Goal: Information Seeking & Learning: Compare options

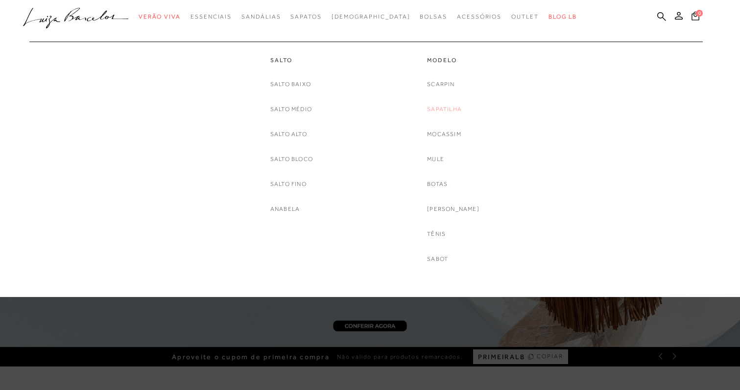
click at [449, 114] on link "Sapatilha" at bounding box center [444, 109] width 35 height 10
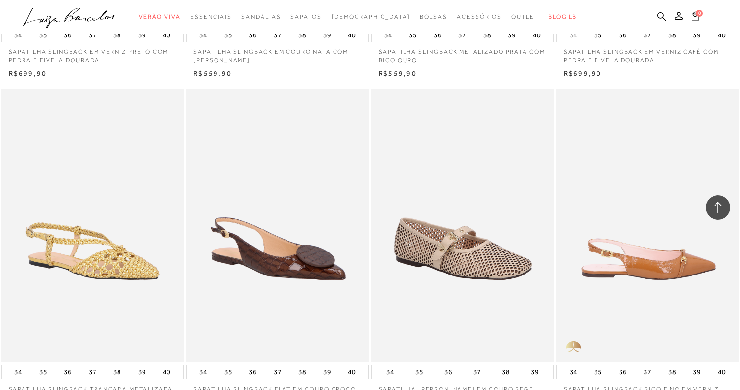
scroll to position [1864, 0]
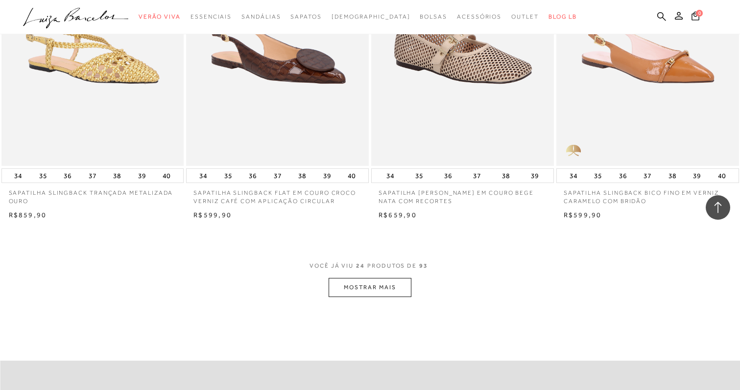
click at [356, 290] on button "MOSTRAR MAIS" at bounding box center [370, 287] width 82 height 19
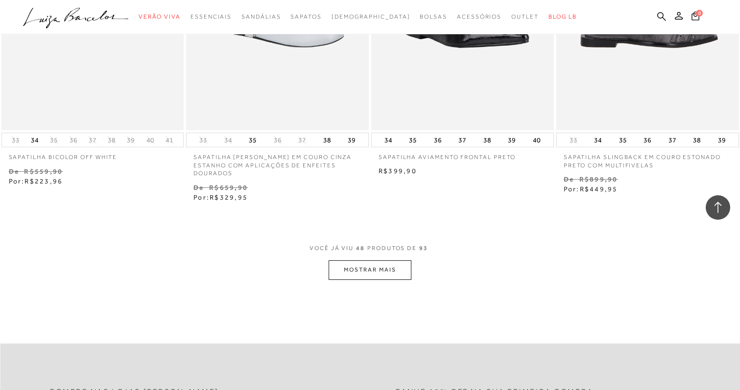
scroll to position [3977, 0]
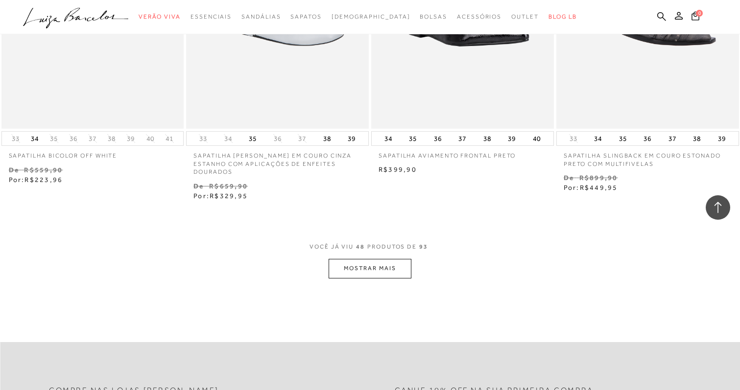
click at [372, 259] on button "MOSTRAR MAIS" at bounding box center [370, 268] width 82 height 19
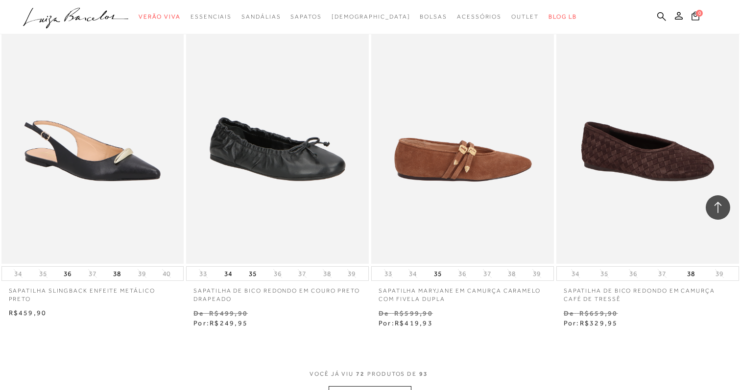
scroll to position [5989, 0]
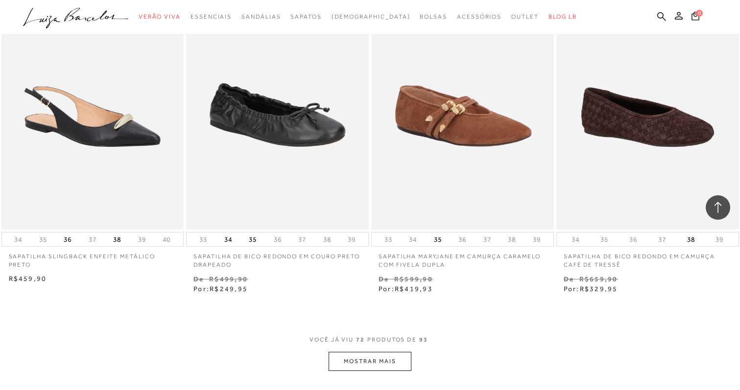
click at [384, 352] on button "MOSTRAR MAIS" at bounding box center [370, 361] width 82 height 19
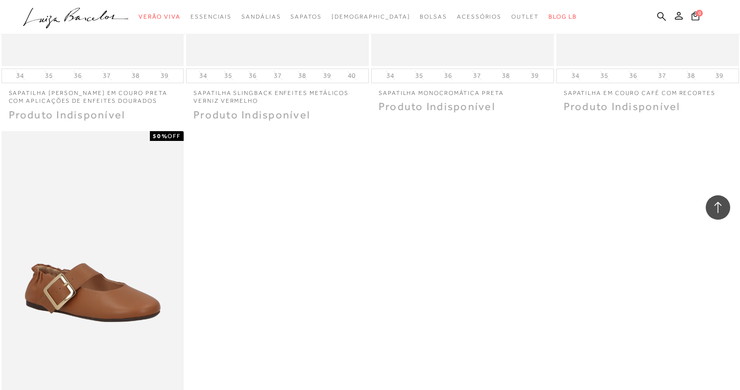
scroll to position [7966, 0]
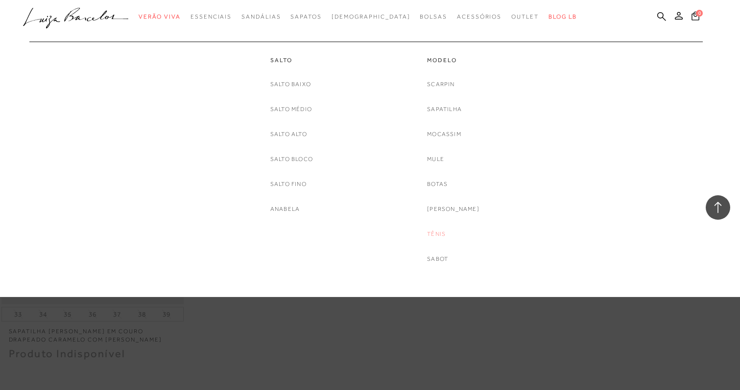
click at [443, 230] on link "Tênis" at bounding box center [436, 234] width 19 height 10
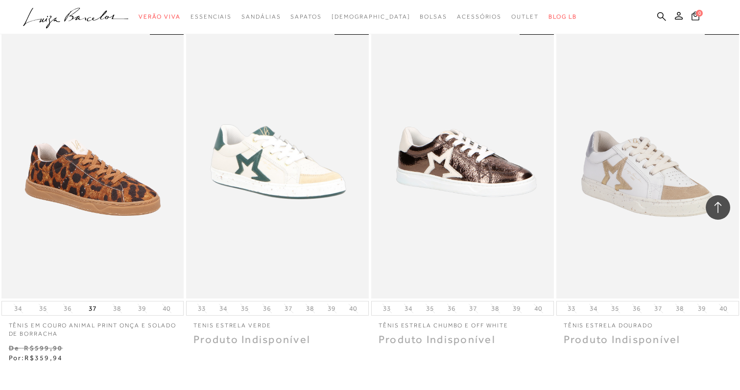
scroll to position [1918, 0]
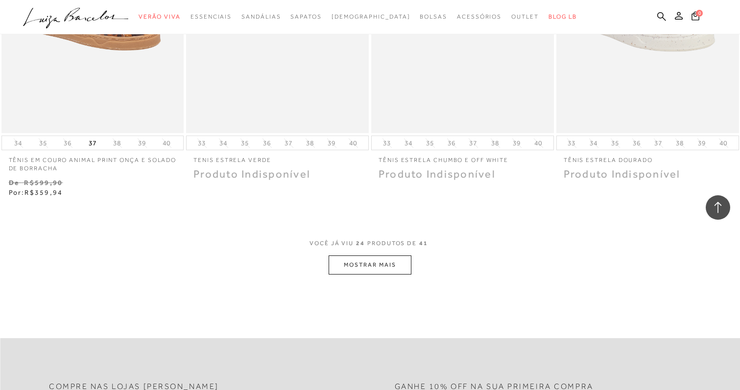
click at [366, 262] on button "MOSTRAR MAIS" at bounding box center [370, 265] width 82 height 19
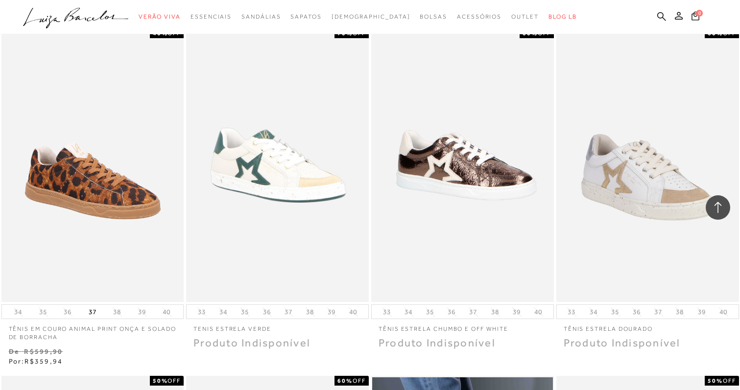
scroll to position [1713, 0]
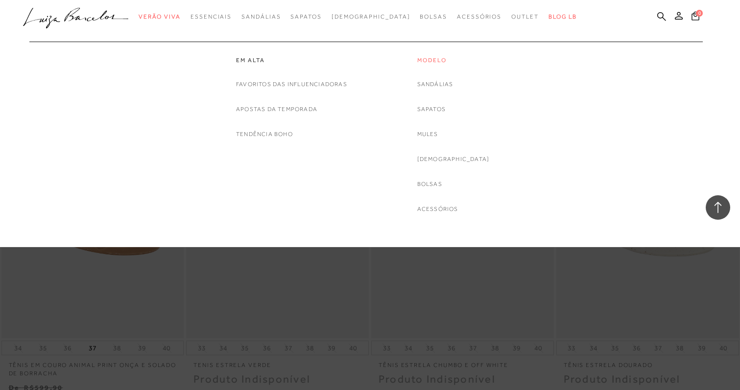
click at [442, 62] on link "Modelo" at bounding box center [453, 60] width 72 height 8
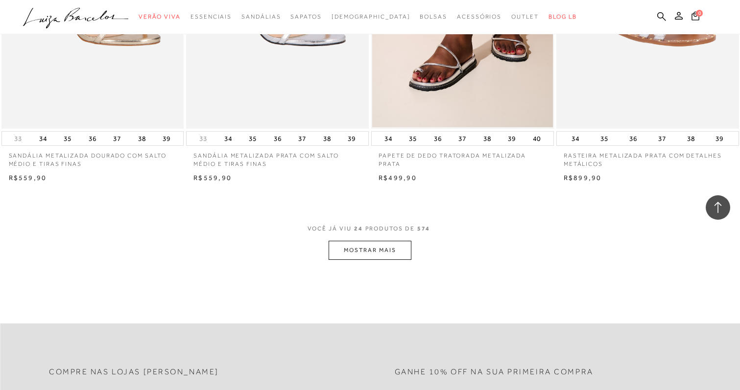
scroll to position [1819, 0]
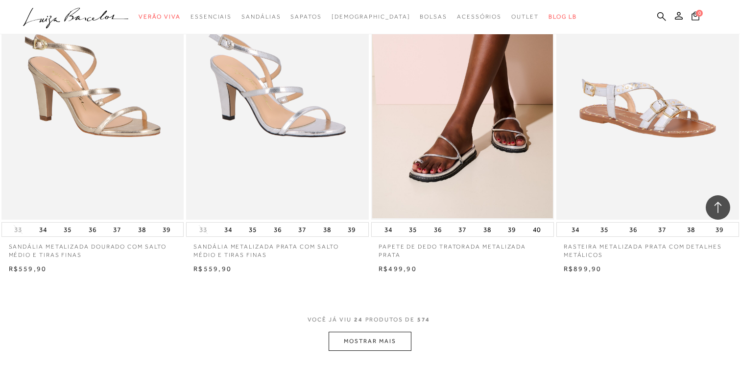
click at [390, 335] on button "MOSTRAR MAIS" at bounding box center [370, 341] width 82 height 19
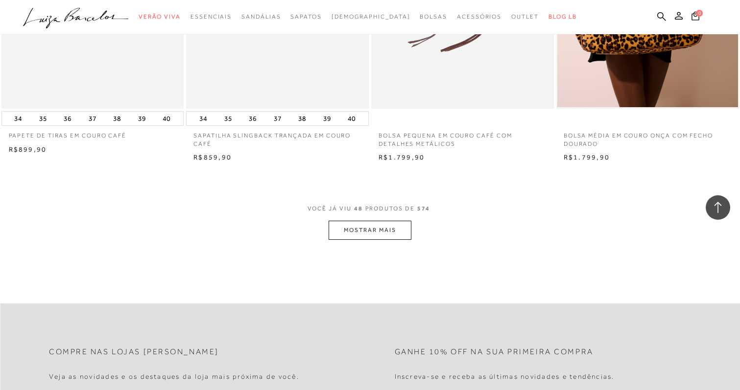
scroll to position [3894, 0]
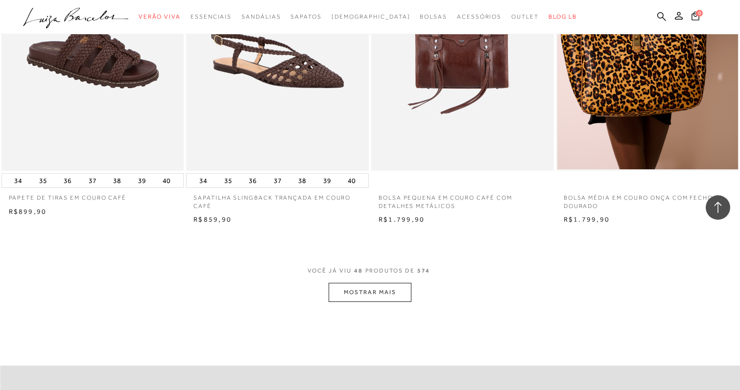
click at [380, 284] on button "MOSTRAR MAIS" at bounding box center [370, 292] width 82 height 19
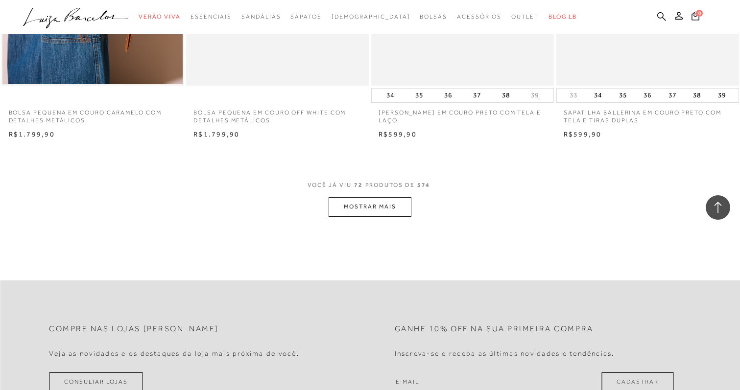
scroll to position [5930, 0]
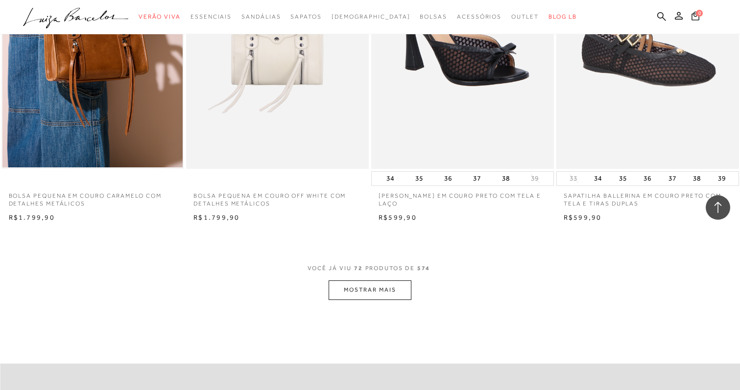
click at [372, 299] on button "MOSTRAR MAIS" at bounding box center [370, 290] width 82 height 19
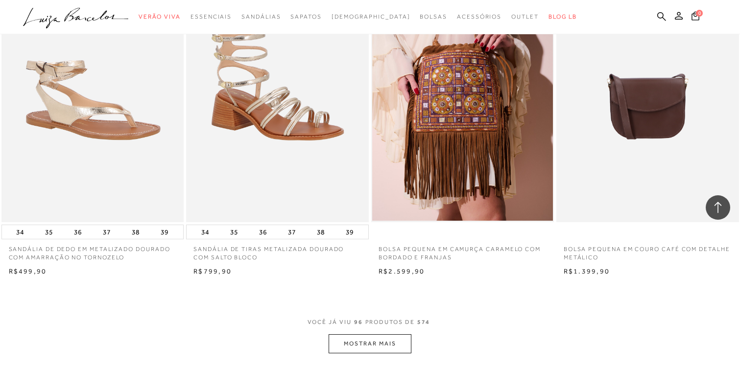
scroll to position [7960, 0]
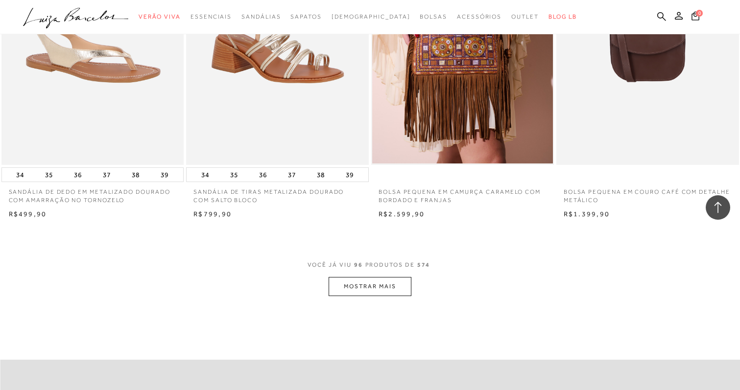
click at [363, 283] on button "MOSTRAR MAIS" at bounding box center [370, 286] width 82 height 19
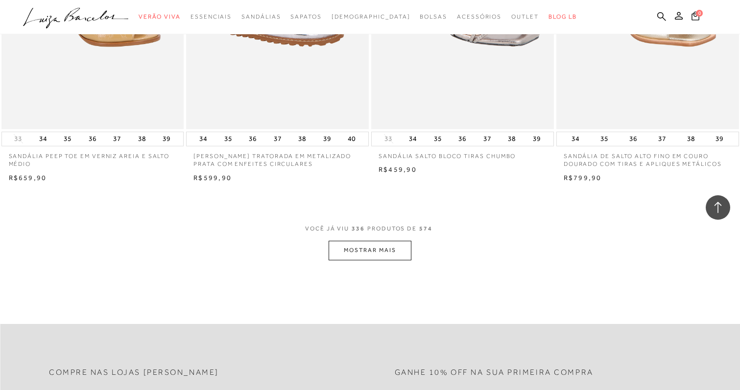
scroll to position [28455, 0]
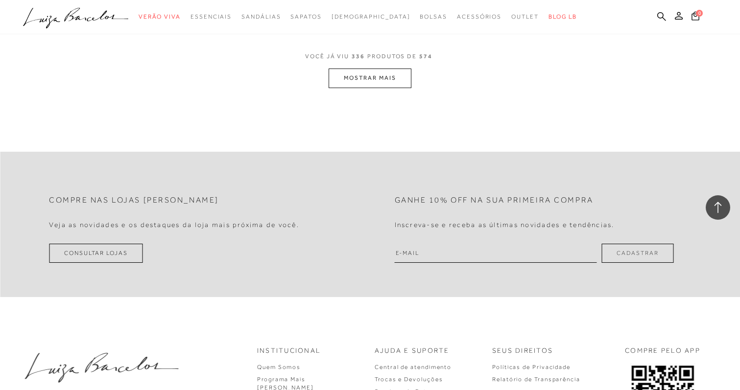
click at [390, 69] on button "MOSTRAR MAIS" at bounding box center [370, 78] width 82 height 19
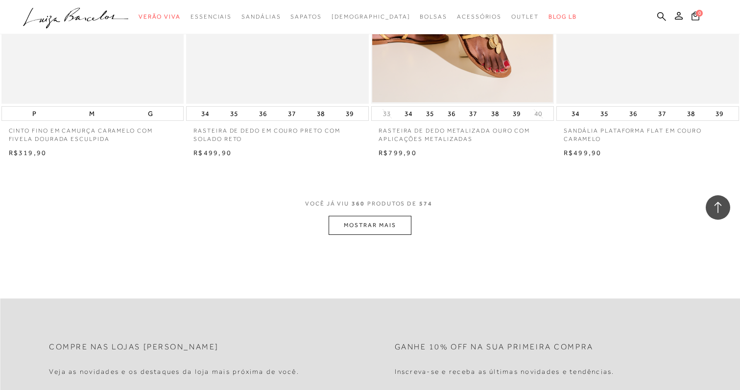
scroll to position [30488, 0]
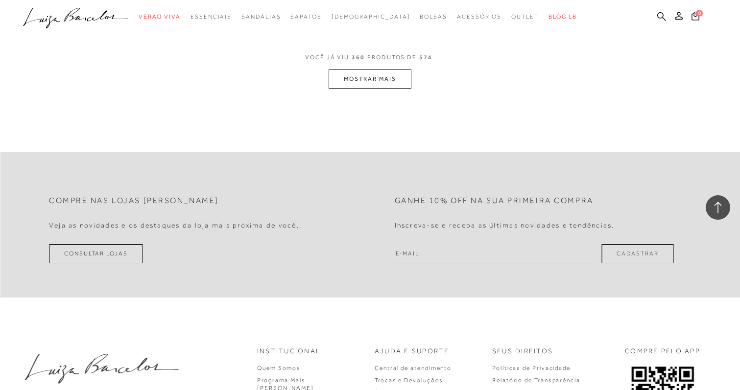
click at [374, 78] on button "MOSTRAR MAIS" at bounding box center [370, 79] width 82 height 19
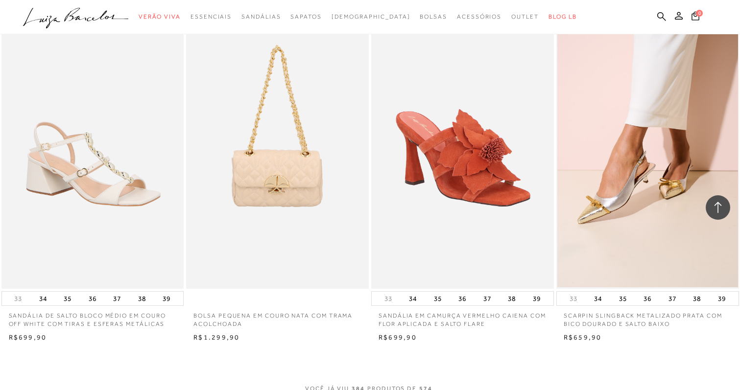
scroll to position [32283, 0]
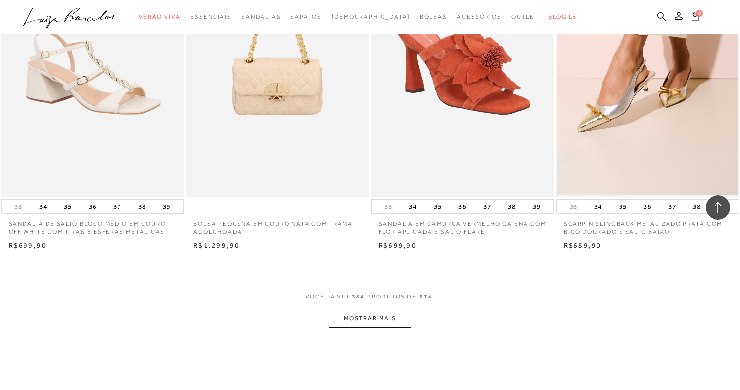
click at [345, 309] on button "MOSTRAR MAIS" at bounding box center [370, 318] width 82 height 19
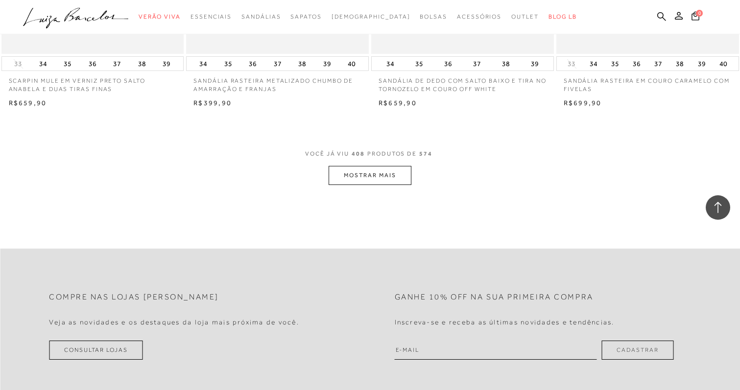
scroll to position [34519, 0]
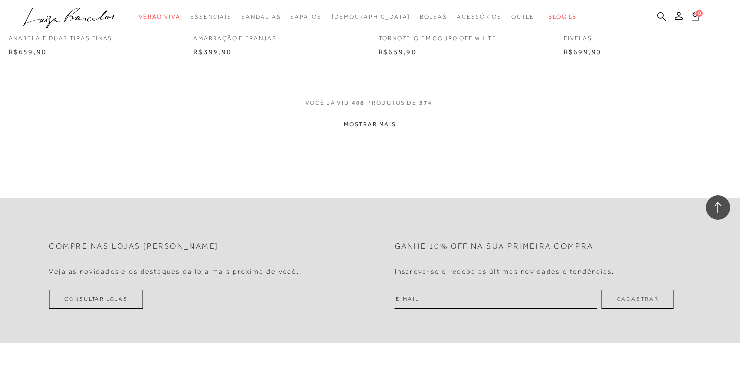
click at [366, 105] on span "VOCÊ JÁ VIU 408 PRODUTOS DE 574" at bounding box center [370, 106] width 130 height 18
click at [368, 115] on button "MOSTRAR MAIS" at bounding box center [370, 124] width 82 height 19
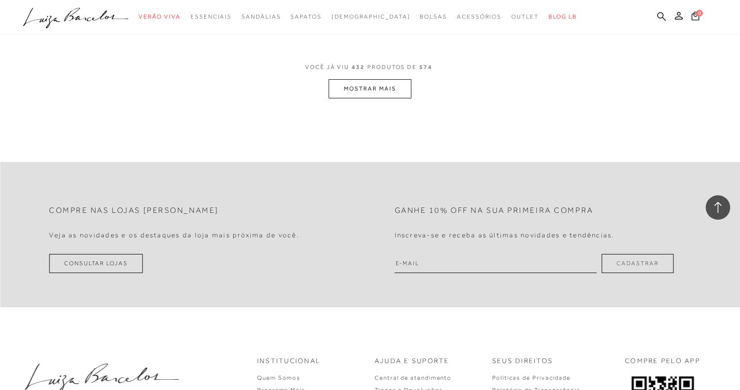
scroll to position [36500, 0]
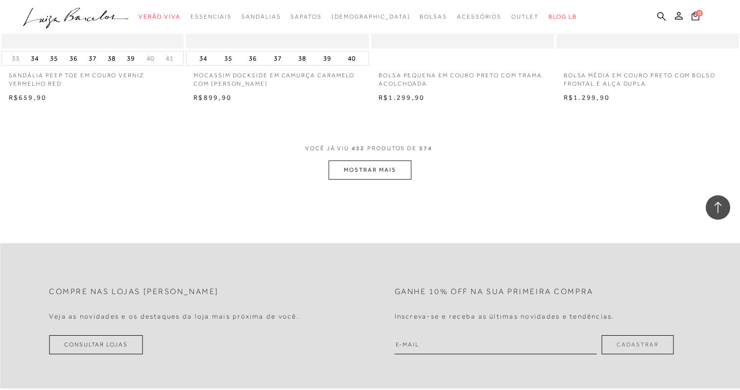
click at [383, 163] on button "MOSTRAR MAIS" at bounding box center [370, 170] width 82 height 19
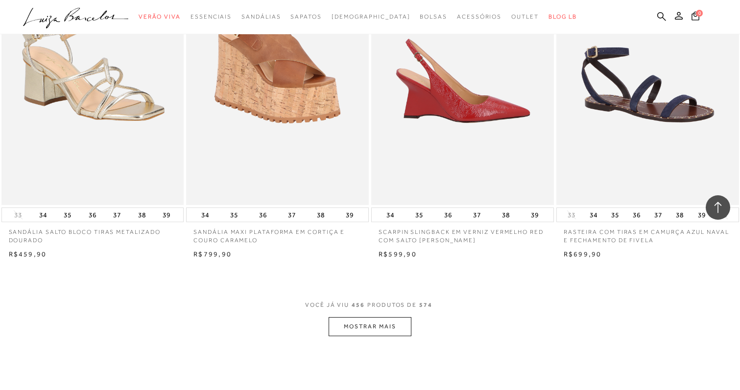
scroll to position [38388, 0]
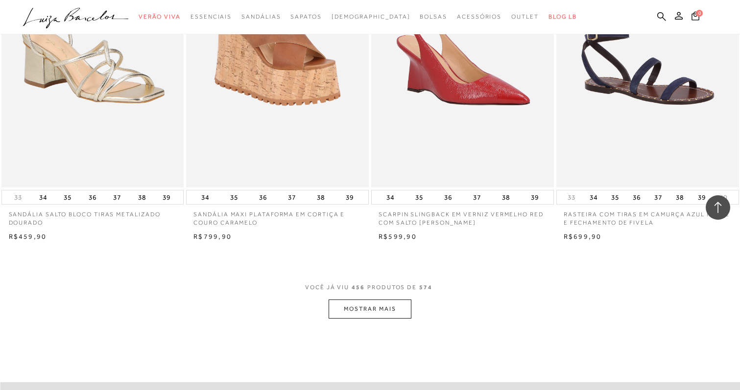
click at [373, 300] on button "MOSTRAR MAIS" at bounding box center [370, 309] width 82 height 19
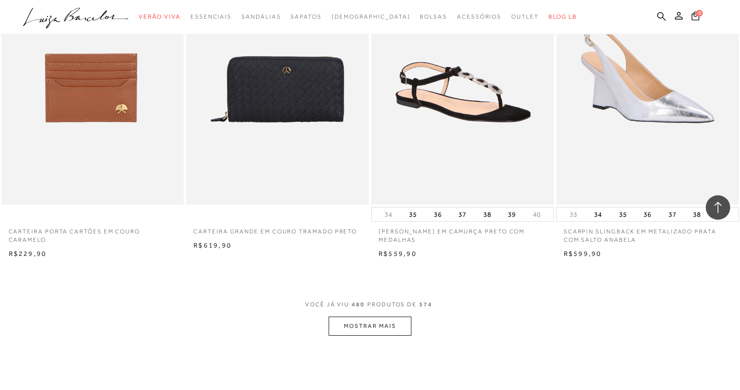
scroll to position [40411, 0]
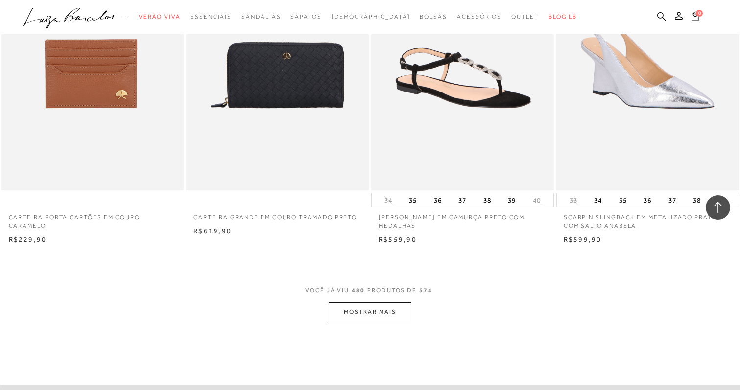
click at [369, 312] on button "MOSTRAR MAIS" at bounding box center [370, 312] width 82 height 19
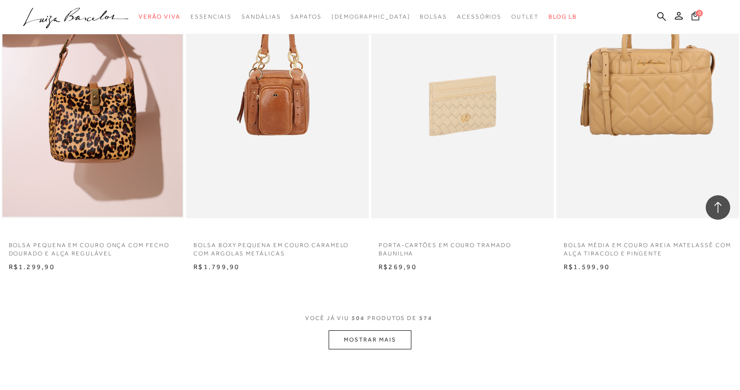
scroll to position [42505, 0]
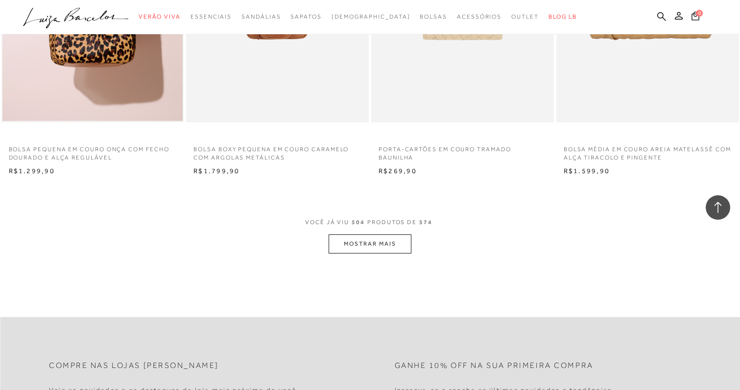
click at [375, 238] on button "MOSTRAR MAIS" at bounding box center [370, 244] width 82 height 19
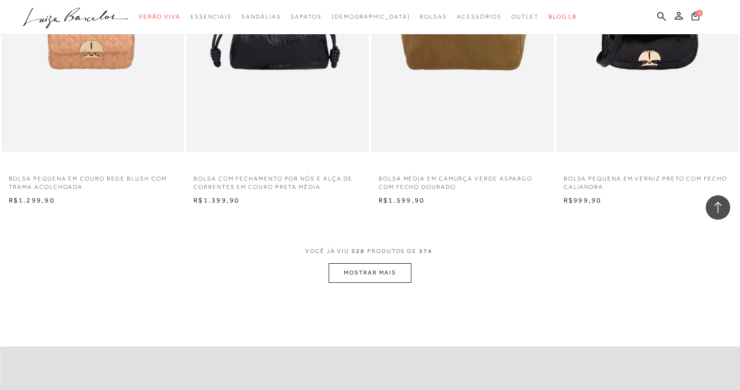
scroll to position [44550, 0]
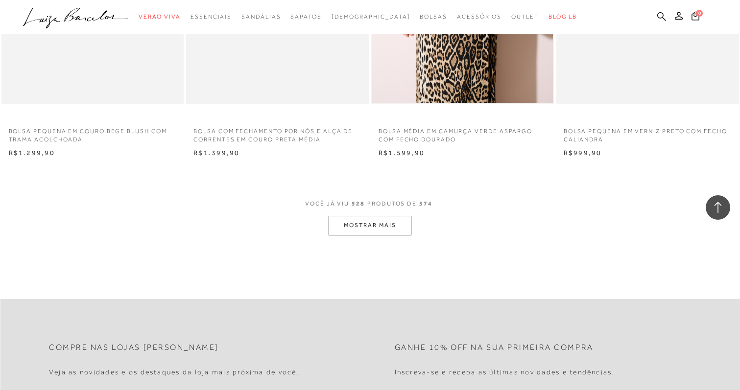
click at [387, 218] on button "MOSTRAR MAIS" at bounding box center [370, 225] width 82 height 19
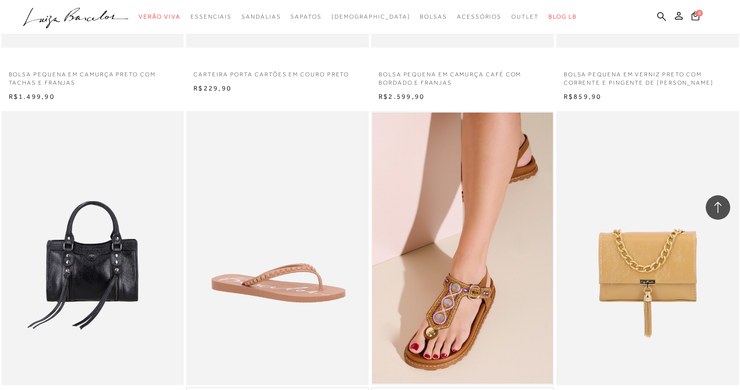
scroll to position [46493, 0]
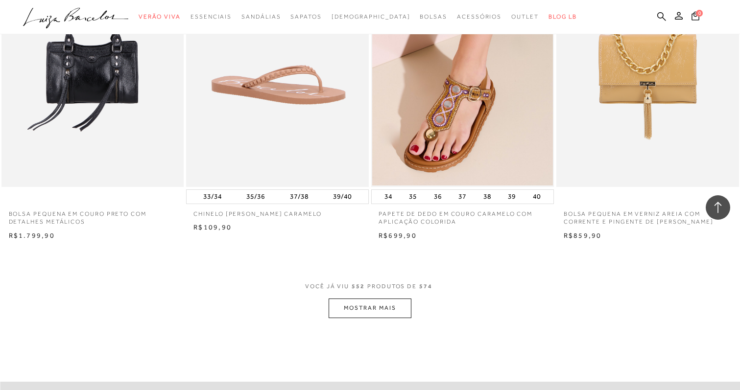
click at [385, 301] on button "MOSTRAR MAIS" at bounding box center [370, 308] width 82 height 19
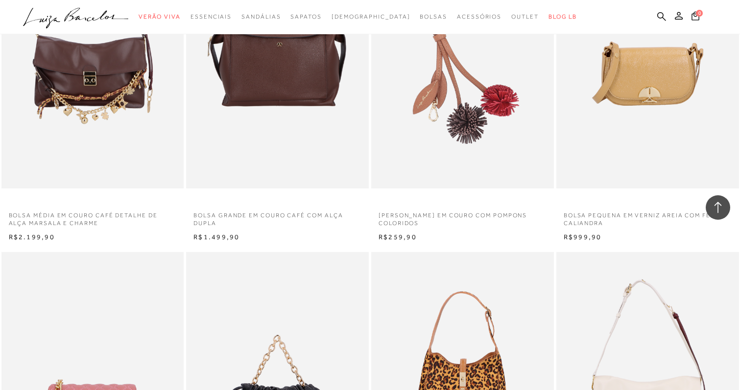
scroll to position [47509, 0]
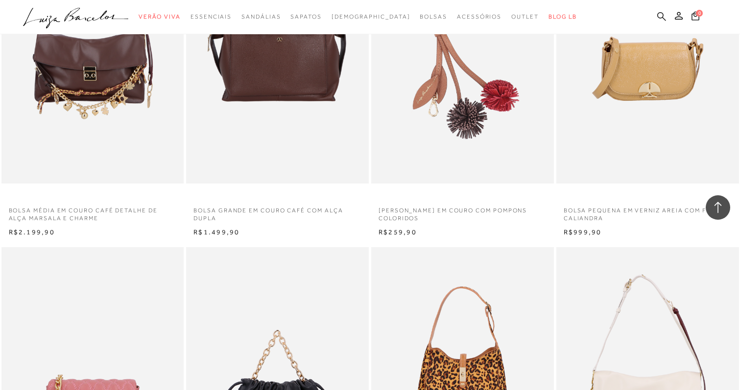
scroll to position [47509, 0]
click at [662, 15] on icon at bounding box center [661, 16] width 9 height 9
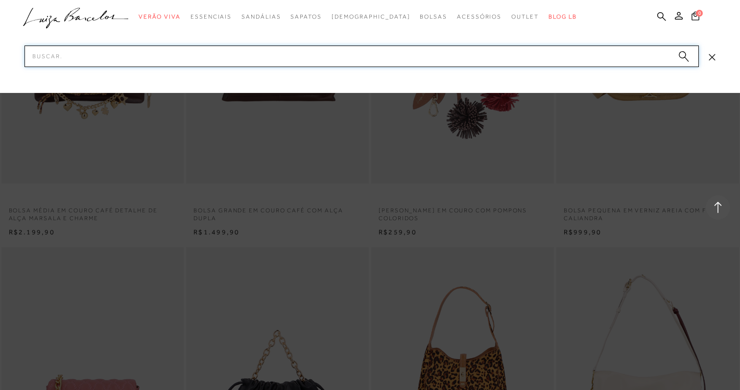
type input "v"
type input "camurça"
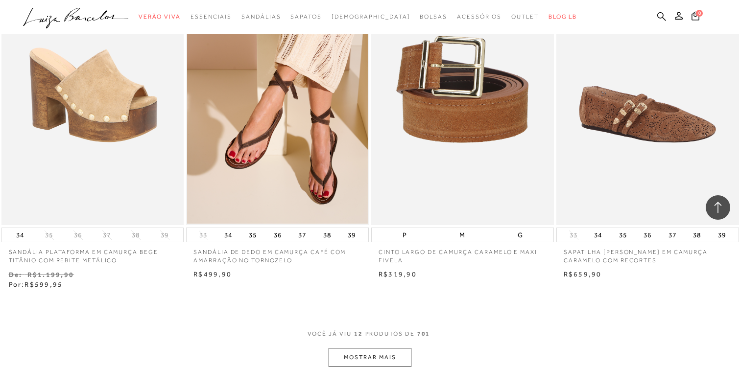
scroll to position [865, 0]
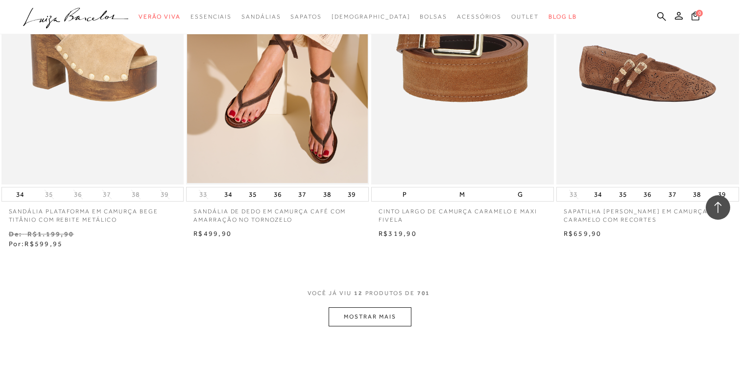
click at [368, 314] on button "MOSTRAR MAIS" at bounding box center [370, 317] width 82 height 19
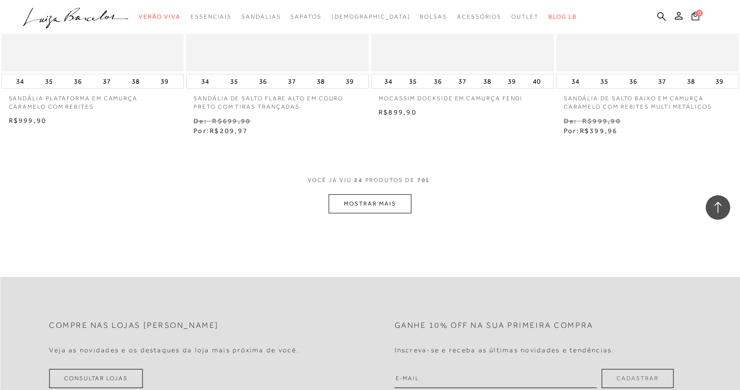
scroll to position [2036, 0]
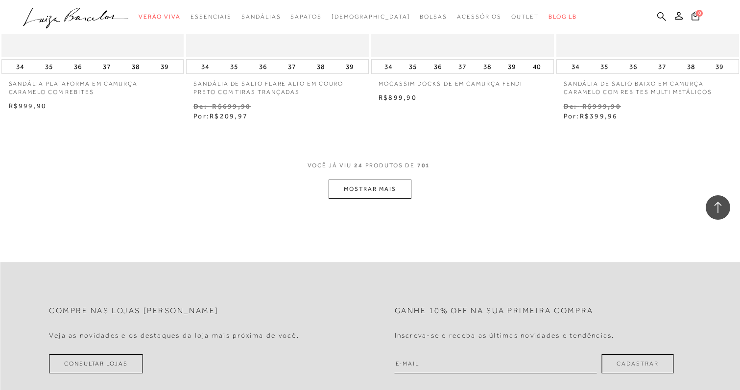
click at [376, 194] on button "MOSTRAR MAIS" at bounding box center [370, 189] width 82 height 19
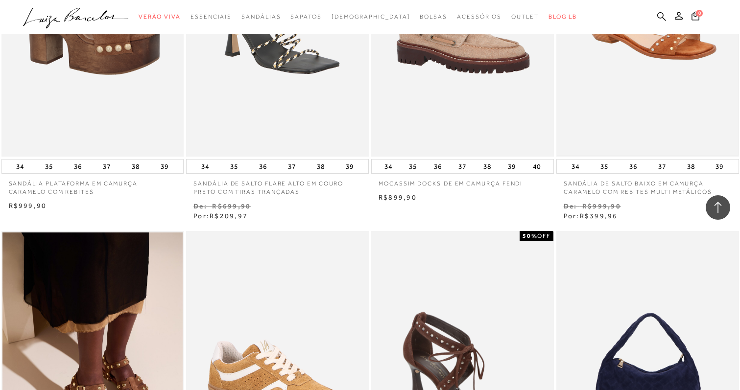
scroll to position [2143, 0]
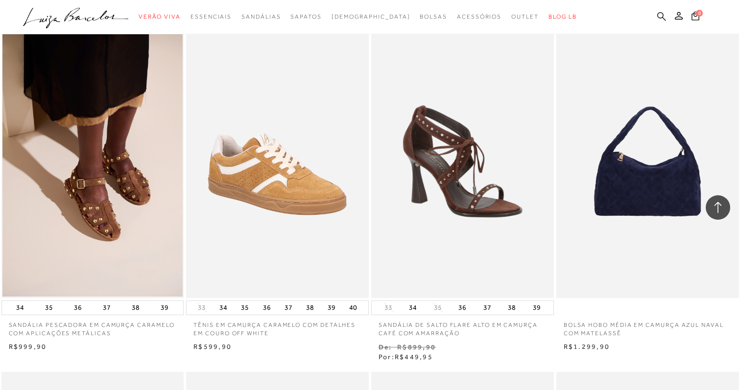
click at [661, 14] on icon at bounding box center [661, 16] width 9 height 9
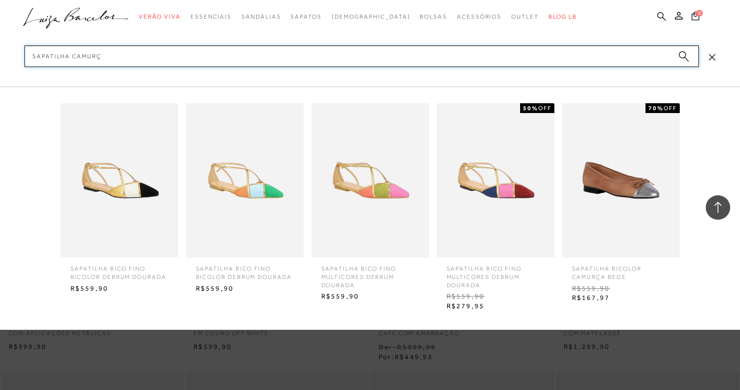
type input "sapatilha camurça"
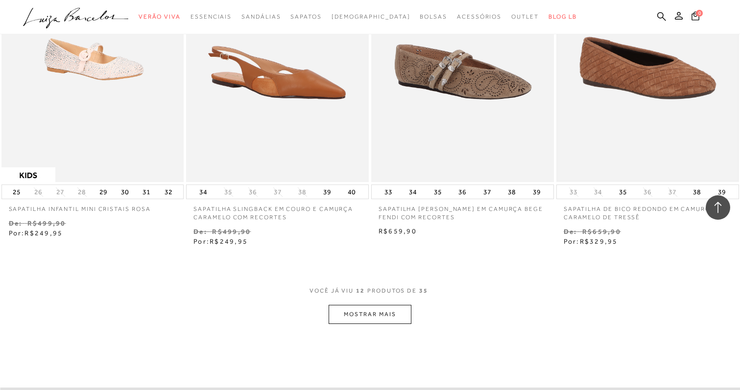
scroll to position [891, 0]
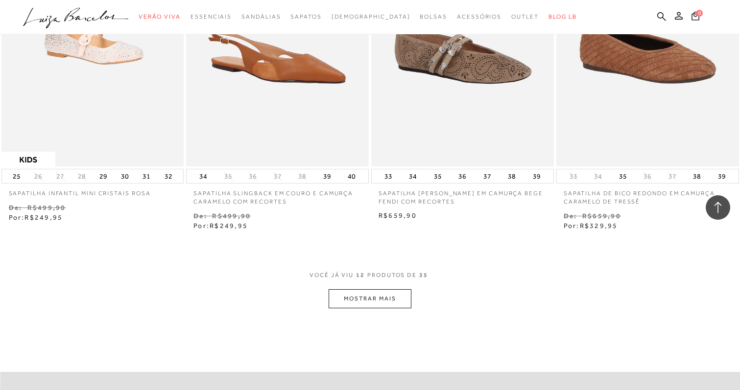
click at [378, 285] on div "VOCê JÁ VIU 12 PRODUTOS DE 35" at bounding box center [370, 280] width 121 height 18
click at [383, 296] on button "MOSTRAR MAIS" at bounding box center [370, 299] width 82 height 19
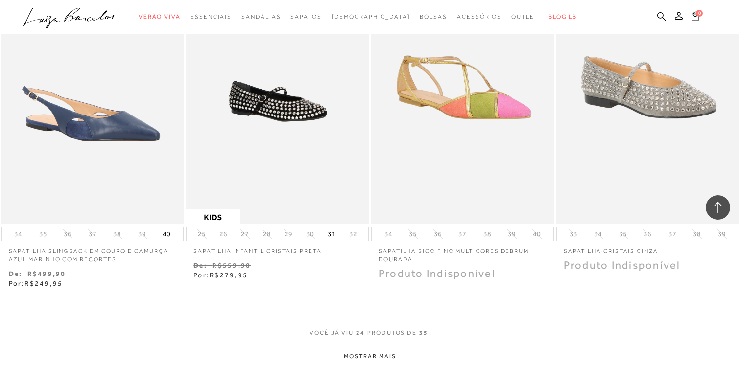
scroll to position [1989, 0]
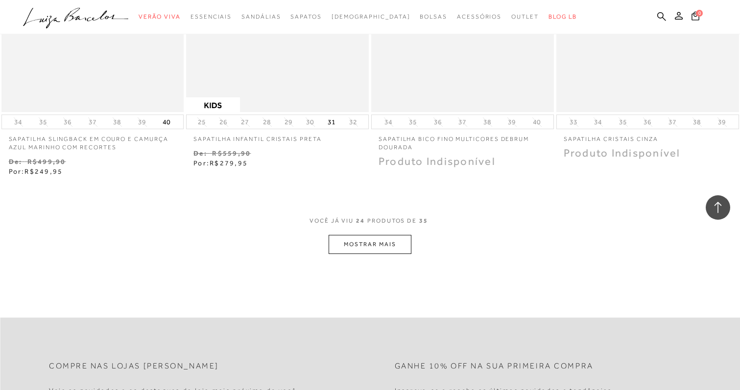
click at [385, 242] on button "MOSTRAR MAIS" at bounding box center [370, 244] width 82 height 19
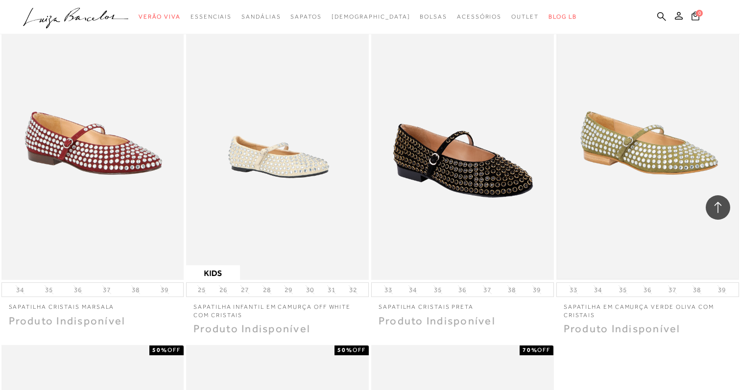
scroll to position [2295, 0]
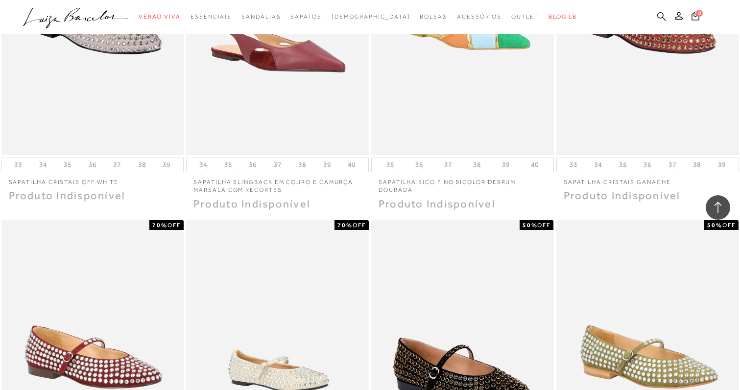
click at [659, 18] on icon at bounding box center [661, 16] width 9 height 9
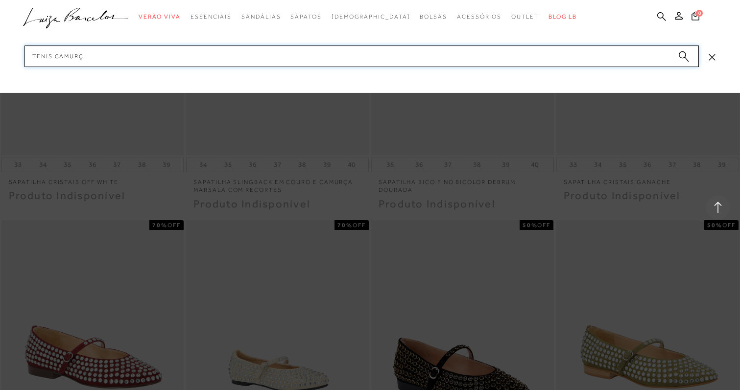
type input "tenis camurça"
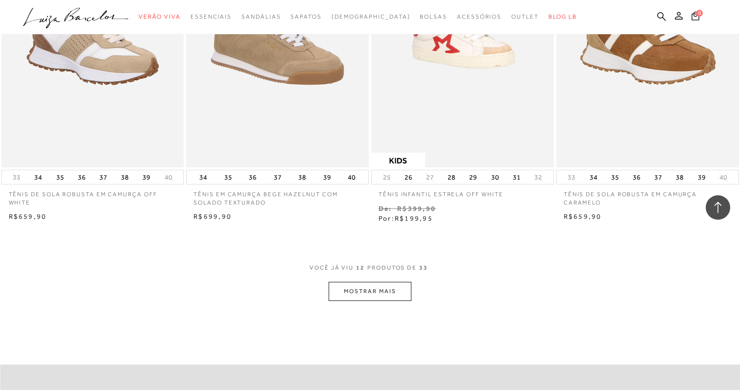
scroll to position [956, 0]
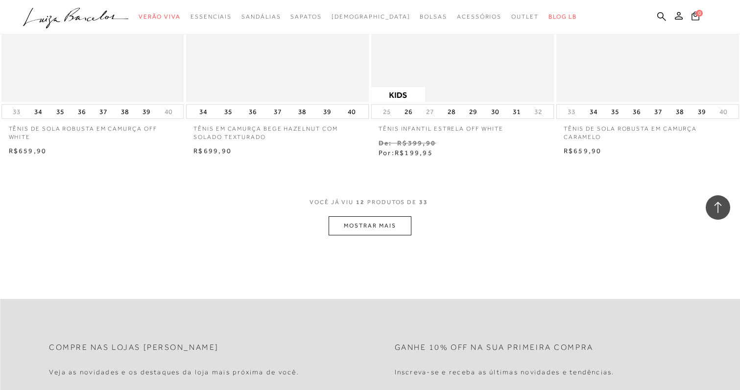
click at [387, 220] on button "MOSTRAR MAIS" at bounding box center [370, 226] width 82 height 19
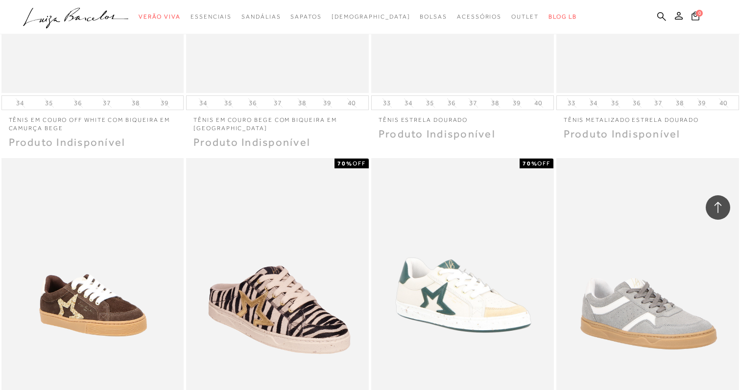
scroll to position [1892, 0]
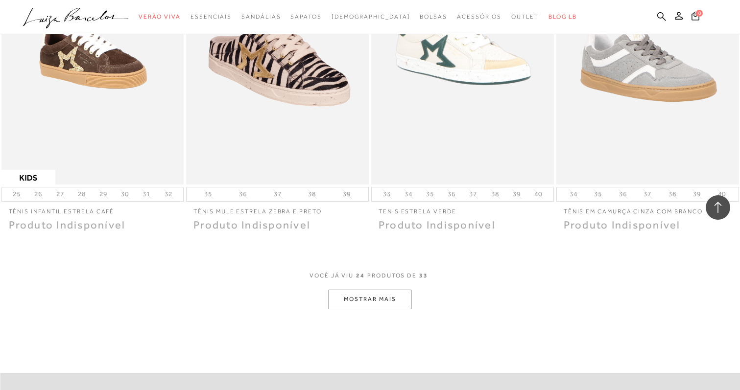
click at [363, 297] on button "MOSTRAR MAIS" at bounding box center [370, 299] width 82 height 19
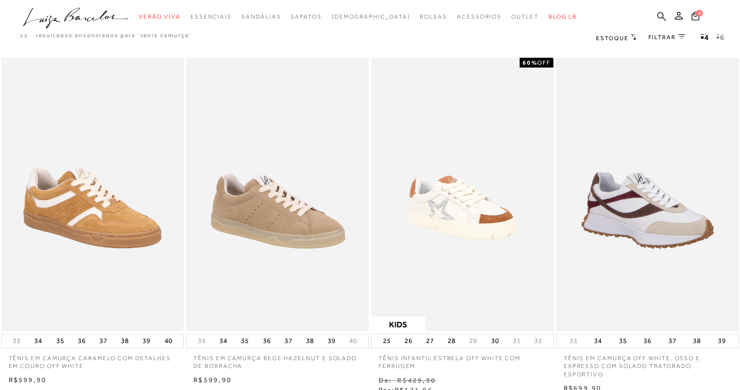
scroll to position [0, 0]
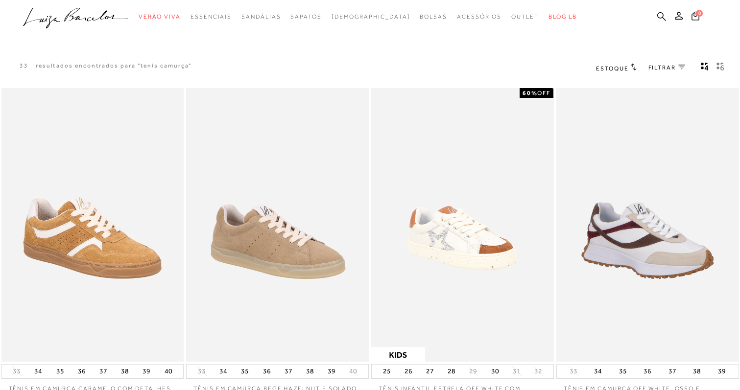
click at [659, 9] on ul ".a{fill-rule:evenodd;} Verão Viva Em alta Favoritos das Influenciadoras Apostas…" at bounding box center [362, 17] width 679 height 18
click at [660, 13] on icon at bounding box center [661, 16] width 9 height 9
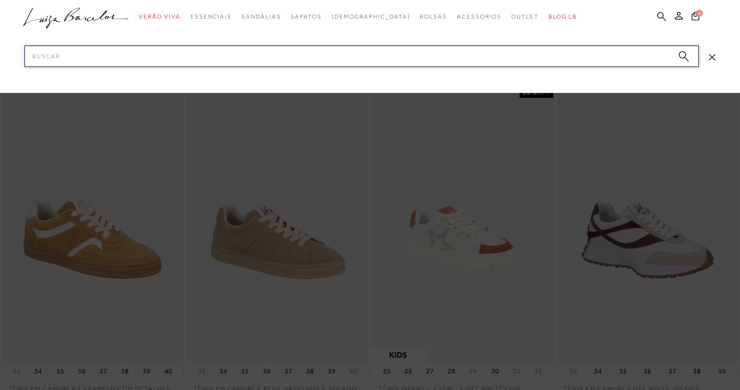
click at [624, 54] on input "Pesquisar" at bounding box center [361, 57] width 675 height 22
type input "oliva"
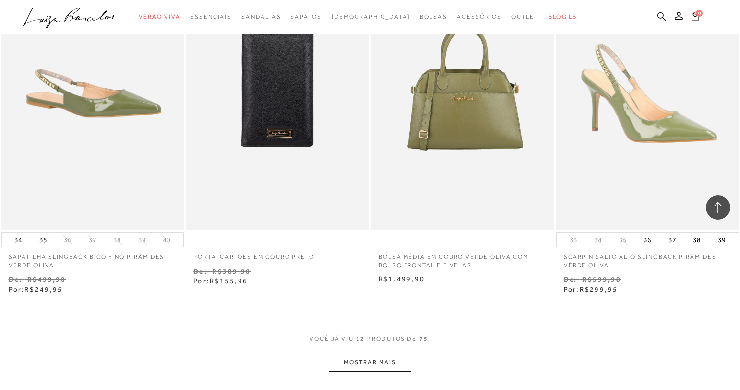
scroll to position [833, 0]
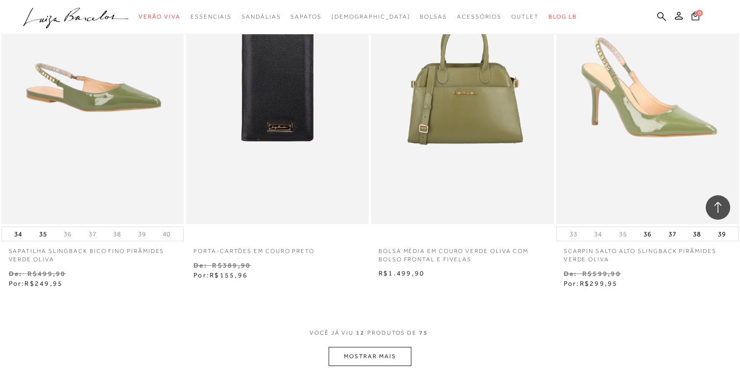
click at [375, 359] on button "MOSTRAR MAIS" at bounding box center [370, 356] width 82 height 19
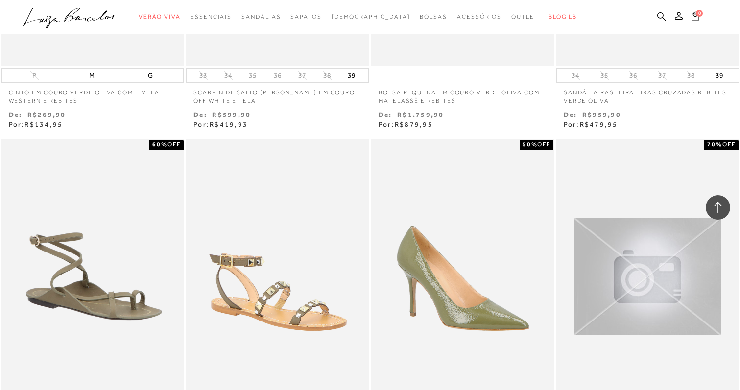
scroll to position [1686, 0]
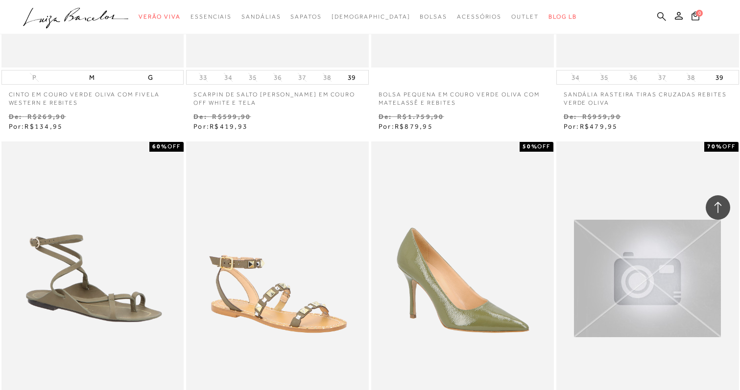
click at [664, 15] on icon at bounding box center [661, 16] width 9 height 9
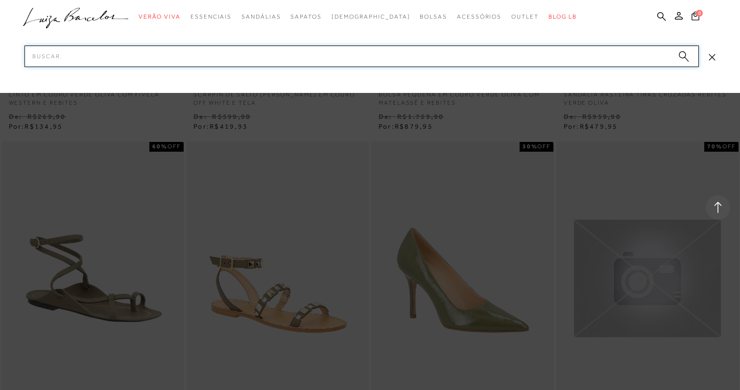
click at [595, 59] on input "Pesquisar" at bounding box center [361, 57] width 675 height 22
type input "verde"
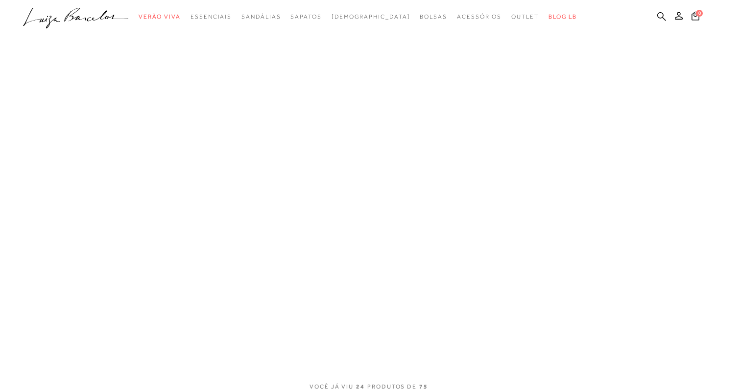
click at [661, 9] on ul ".a{fill-rule:evenodd;} Verão Viva Em alta Favoritos das Influenciadoras Apostas…" at bounding box center [362, 17] width 679 height 18
click at [661, 13] on icon at bounding box center [661, 16] width 9 height 9
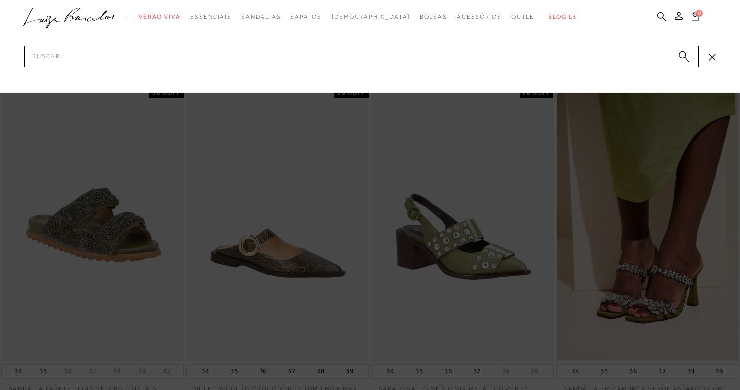
click at [273, 128] on div at bounding box center [370, 195] width 740 height 390
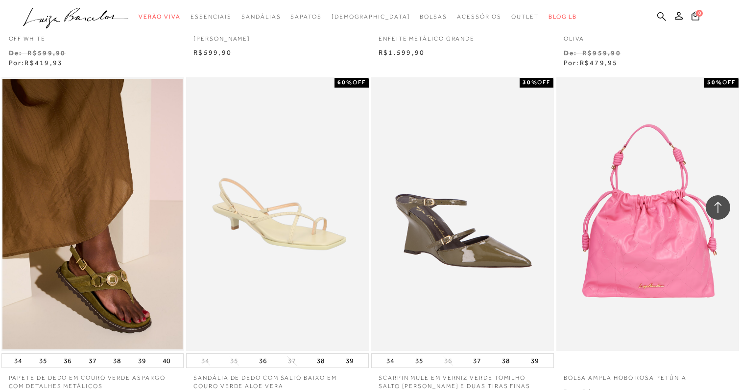
scroll to position [847, 0]
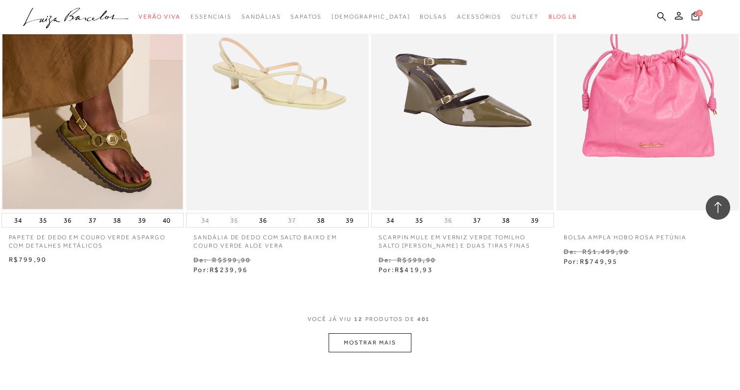
click at [384, 343] on button "MOSTRAR MAIS" at bounding box center [370, 343] width 82 height 19
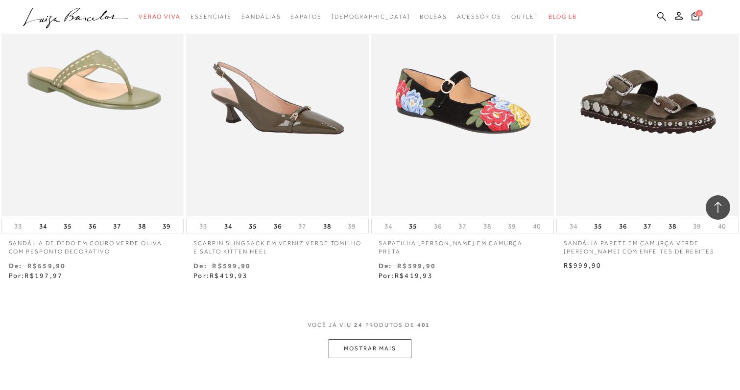
scroll to position [2031, 0]
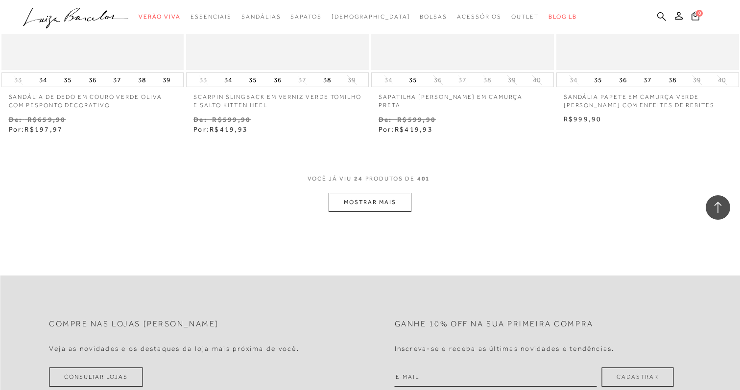
click at [382, 211] on button "MOSTRAR MAIS" at bounding box center [370, 202] width 82 height 19
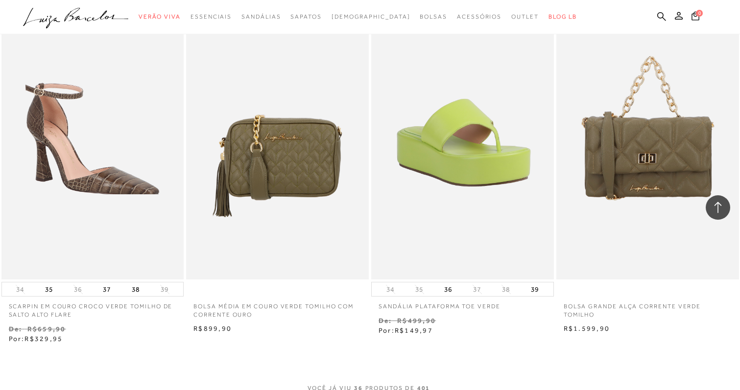
scroll to position [3051, 0]
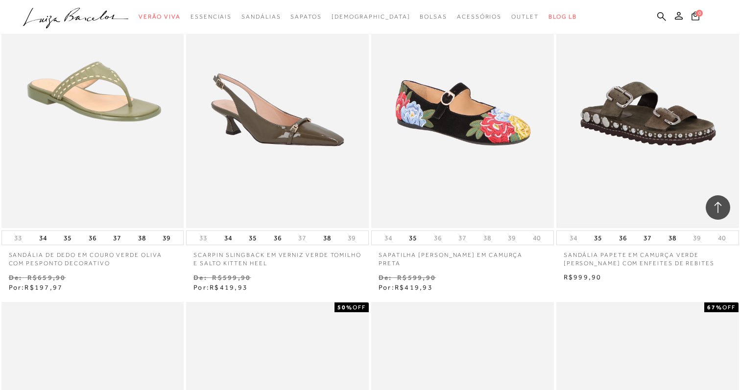
click at [638, 96] on img at bounding box center [647, 91] width 181 height 271
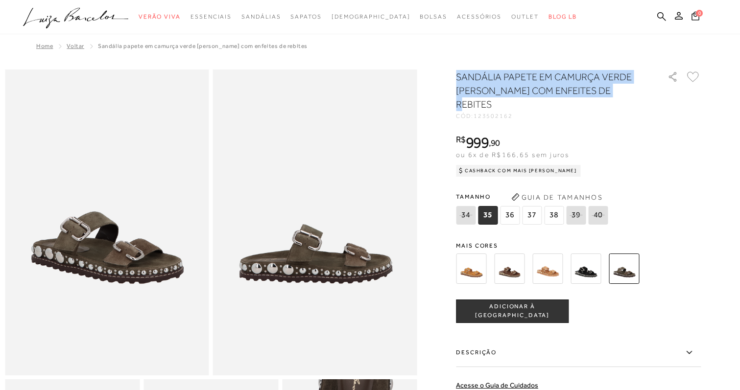
drag, startPoint x: 459, startPoint y: 73, endPoint x: 655, endPoint y: 83, distance: 196.2
click at [655, 83] on div "SANDÁLIA PAPETE EM CAMURÇA VERDE TOMILHO COM ENFEITES DE REBITES" at bounding box center [556, 91] width 201 height 43
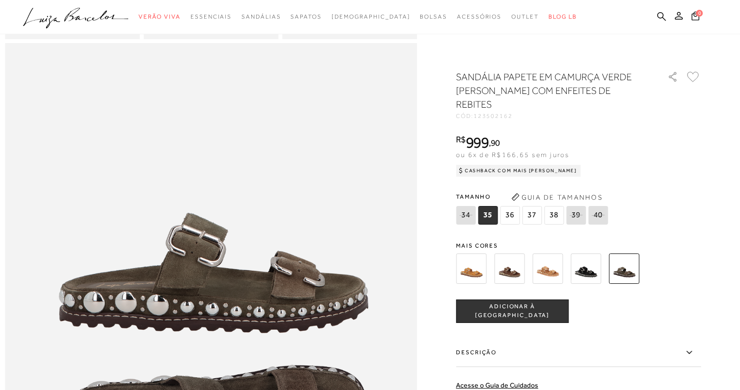
click at [609, 339] on label "Descrição" at bounding box center [578, 353] width 245 height 28
click at [0, 0] on input "Descrição" at bounding box center [0, 0] width 0 height 0
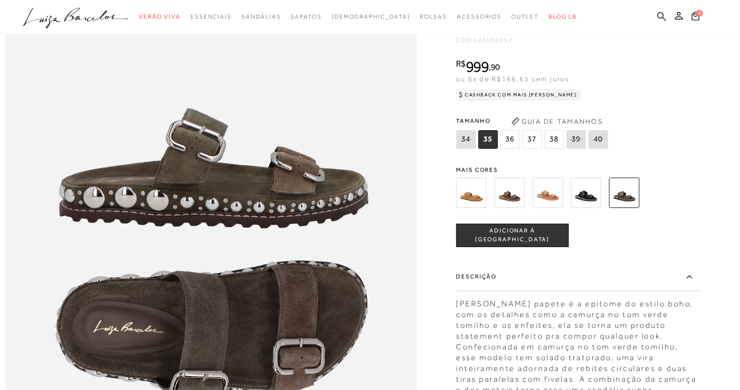
scroll to position [736, 0]
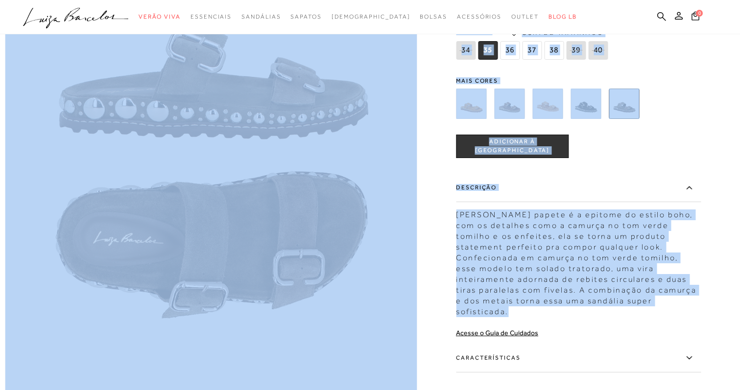
drag, startPoint x: 459, startPoint y: 245, endPoint x: 595, endPoint y: 331, distance: 160.7
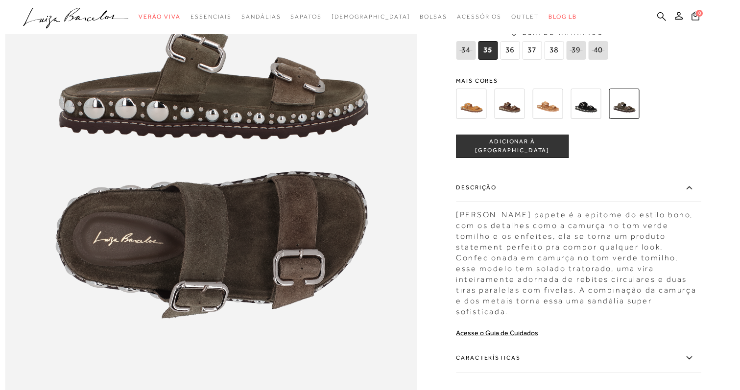
click at [593, 317] on div "Essa sandália papete é a epitome do estilo boho, com os detalhes como a camurça…" at bounding box center [578, 261] width 245 height 113
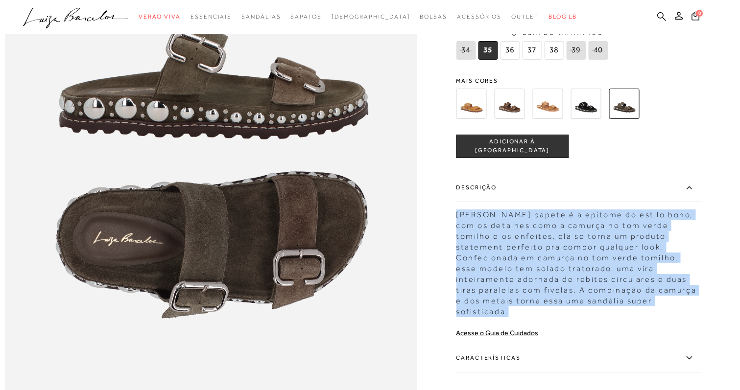
drag, startPoint x: 595, startPoint y: 332, endPoint x: 460, endPoint y: 243, distance: 161.0
click at [460, 243] on div "Essa sandália papete é a epitome do estilo boho, com os detalhes como a camurça…" at bounding box center [578, 261] width 245 height 113
click at [522, 119] on img at bounding box center [509, 104] width 30 height 30
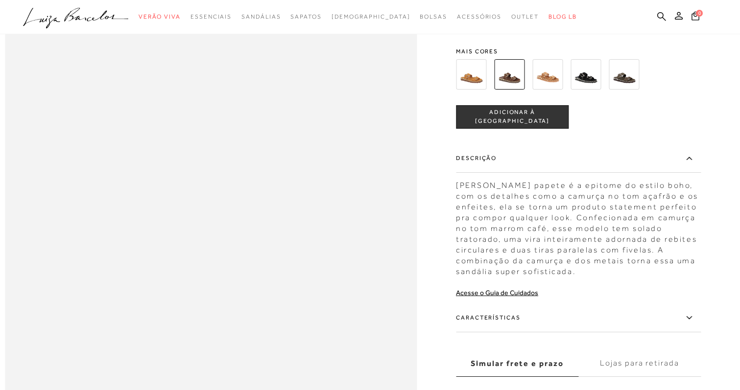
scroll to position [777, 0]
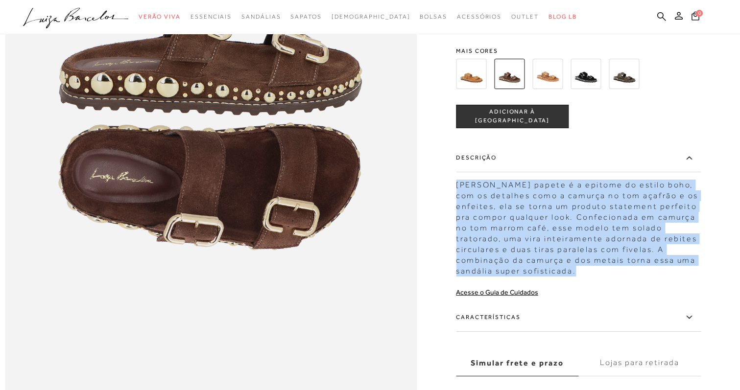
drag, startPoint x: 494, startPoint y: 210, endPoint x: 595, endPoint y: 296, distance: 132.7
click at [595, 277] on div "Essa sandália papete é a epitome do estilo boho, com os detalhes como a camurça…" at bounding box center [578, 226] width 245 height 102
copy div "Essa sandália papete é a epitome do estilo boho, com os detalhes como a camurça…"
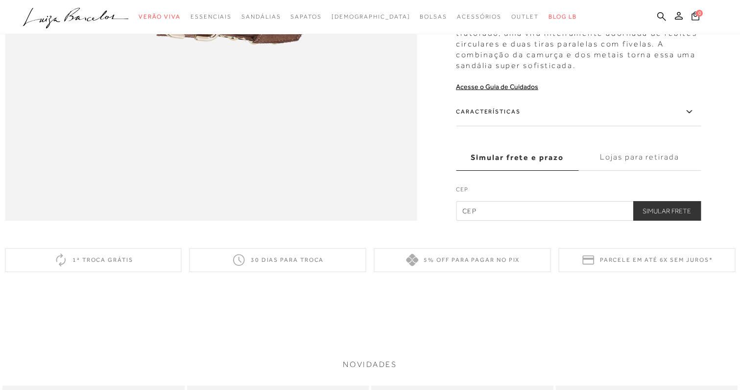
click at [506, 126] on label "Características" at bounding box center [578, 112] width 245 height 28
click at [0, 0] on input "Características" at bounding box center [0, 0] width 0 height 0
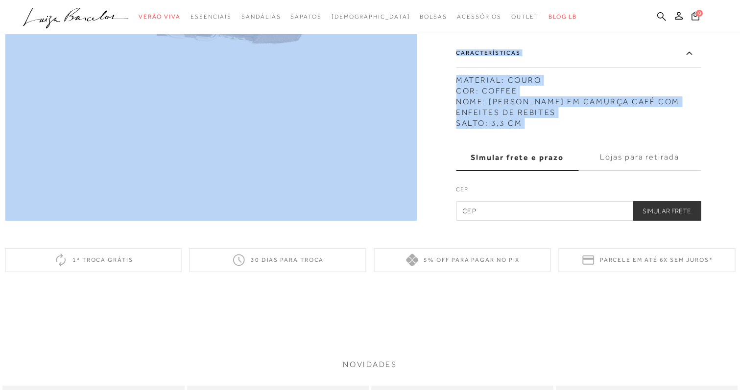
drag, startPoint x: 457, startPoint y: 101, endPoint x: 560, endPoint y: 157, distance: 117.1
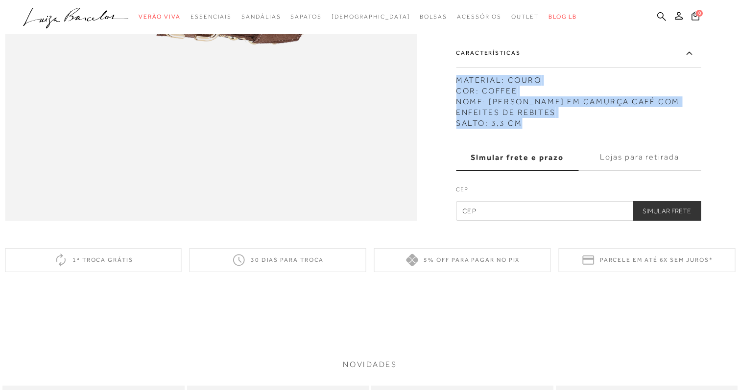
drag, startPoint x: 531, startPoint y: 145, endPoint x: 462, endPoint y: 101, distance: 81.3
click at [462, 101] on div "MATERIAL: COURO COR: COFFEE NOME: SANDÁLIA PAPETE EM CAMURÇA CAFÉ COM ENFEITES …" at bounding box center [578, 99] width 245 height 59
copy div "MATERIAL: COURO COR: COFFEE NOME: SANDÁLIA PAPETE EM CAMURÇA CAFÉ COM ENFEITES …"
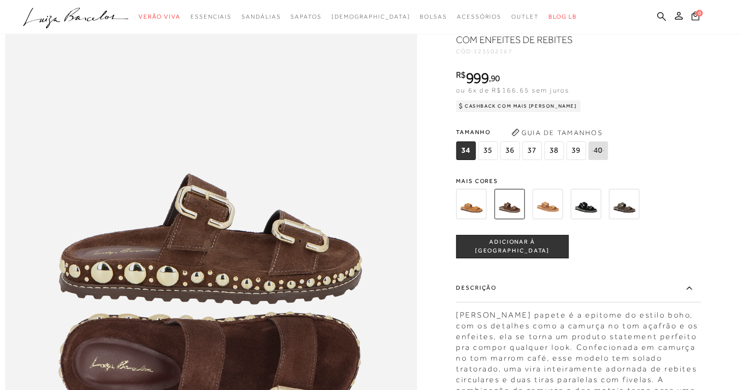
scroll to position [479, 0]
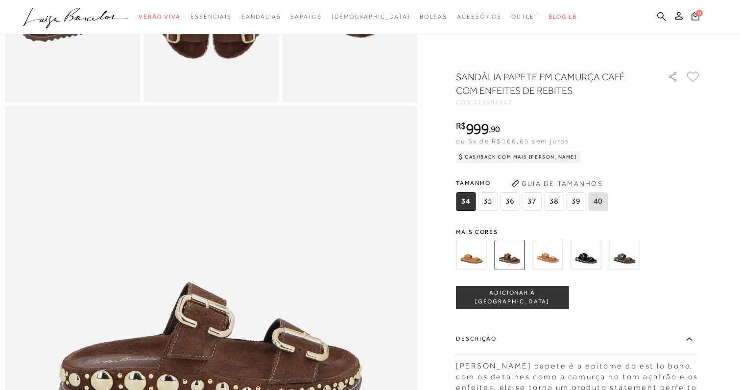
click at [486, 102] on span "123502167" at bounding box center [493, 102] width 39 height 7
copy span "123502167"
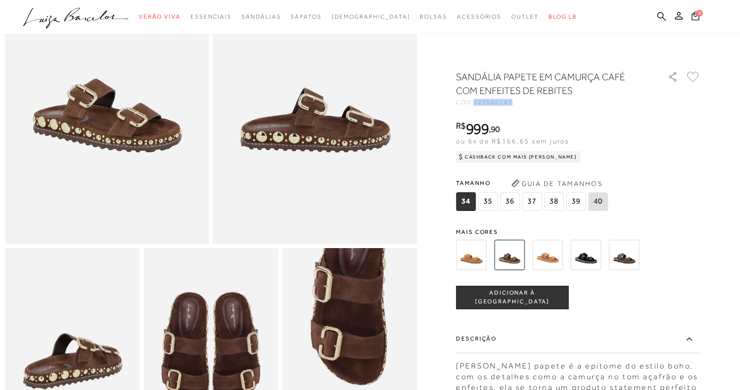
scroll to position [0, 0]
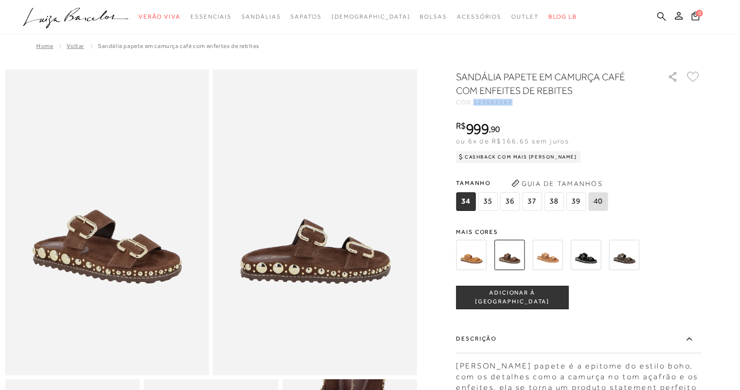
click at [659, 17] on icon at bounding box center [661, 16] width 9 height 9
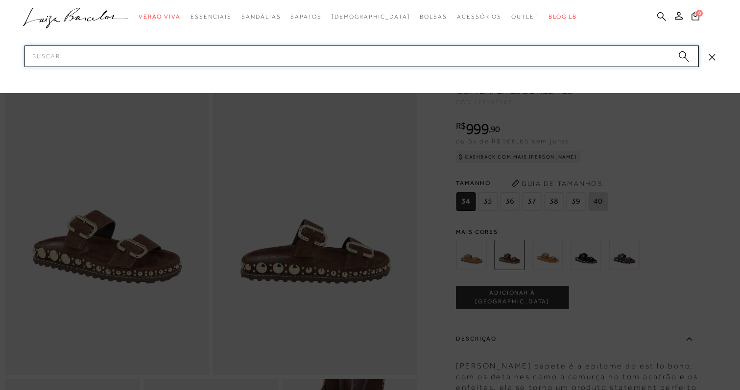
click at [523, 61] on input "Pesquisar" at bounding box center [361, 57] width 675 height 22
type input "thong"
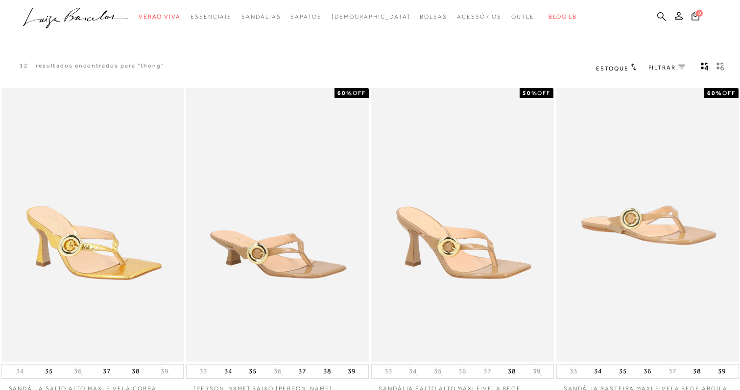
click at [655, 13] on ul ".a{fill-rule:evenodd;} Verão Viva Em alta Favoritos das Influenciadoras Apostas…" at bounding box center [362, 17] width 679 height 18
click at [658, 15] on icon at bounding box center [661, 16] width 9 height 9
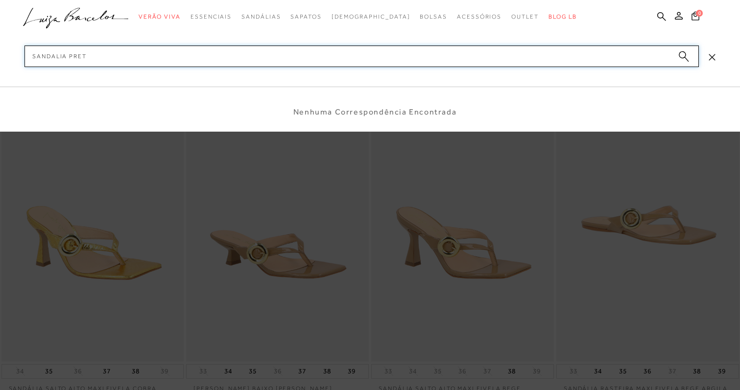
type input "sandalia preta"
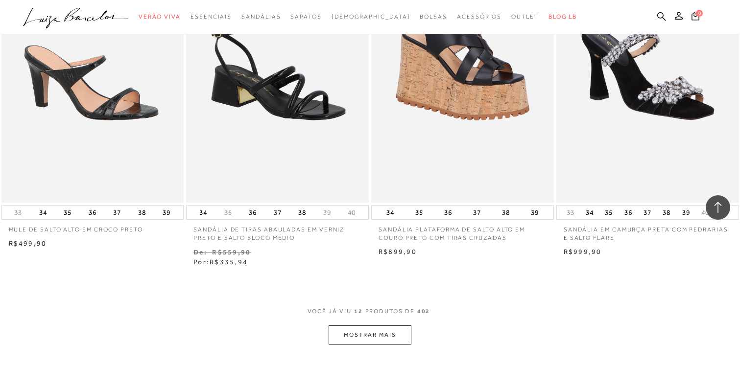
scroll to position [898, 0]
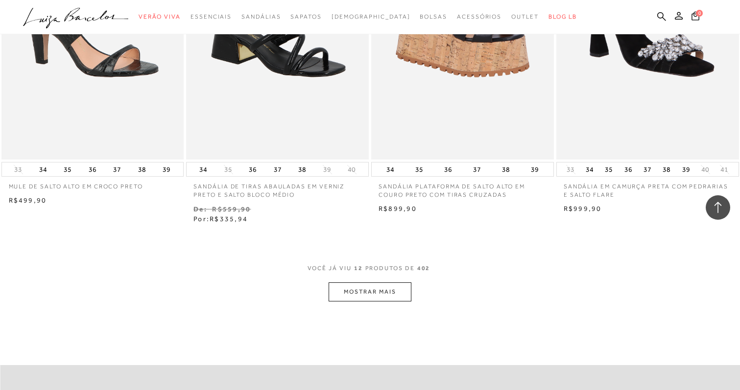
click at [351, 298] on button "MOSTRAR MAIS" at bounding box center [370, 292] width 82 height 19
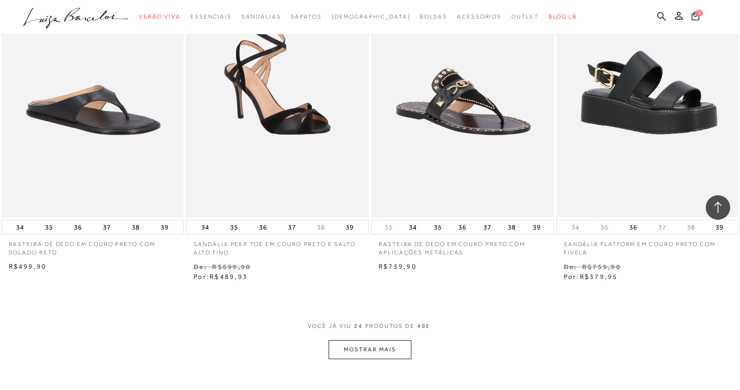
scroll to position [1924, 0]
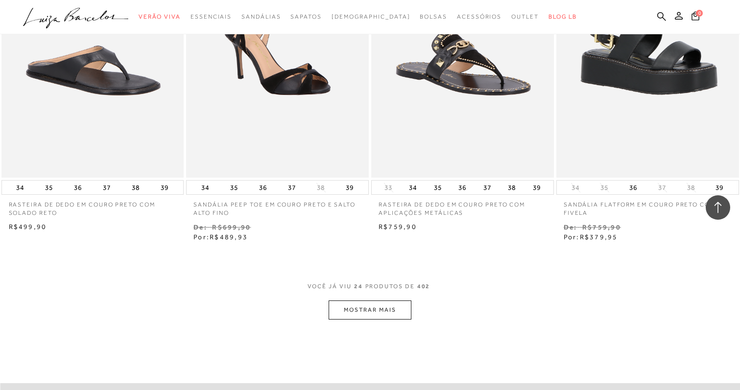
click at [344, 311] on button "MOSTRAR MAIS" at bounding box center [370, 310] width 82 height 19
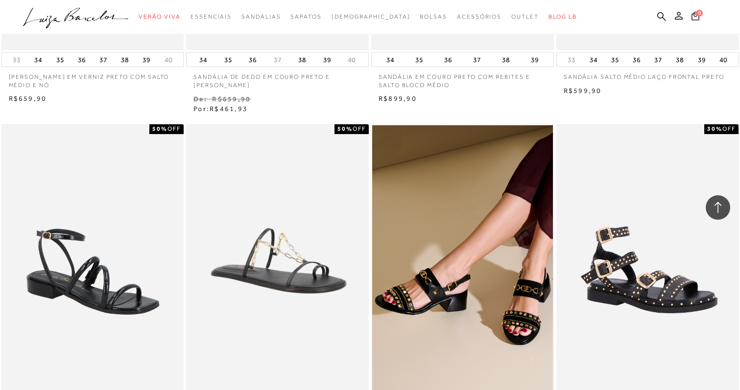
scroll to position [2944, 0]
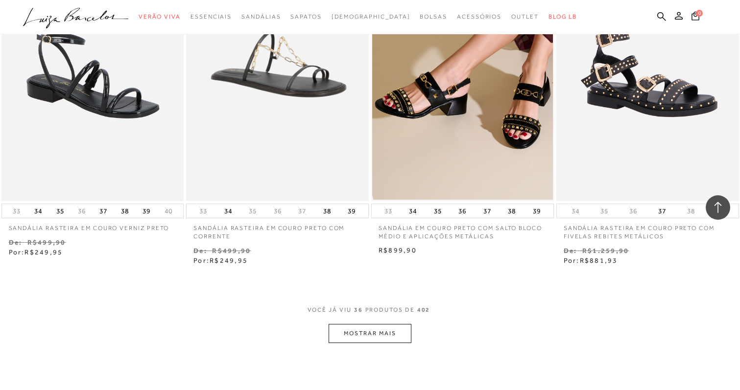
click at [377, 326] on button "MOSTRAR MAIS" at bounding box center [370, 333] width 82 height 19
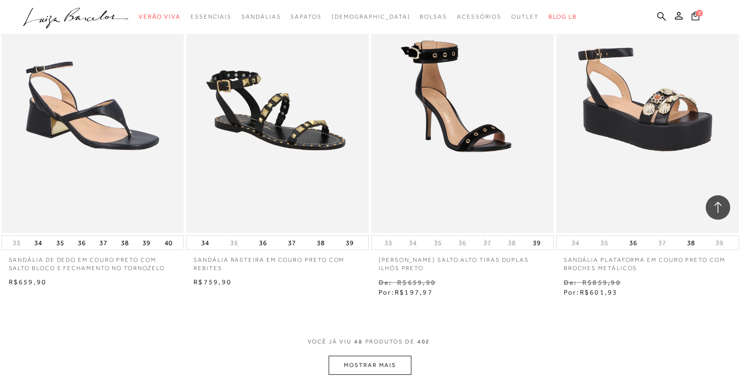
scroll to position [4015, 0]
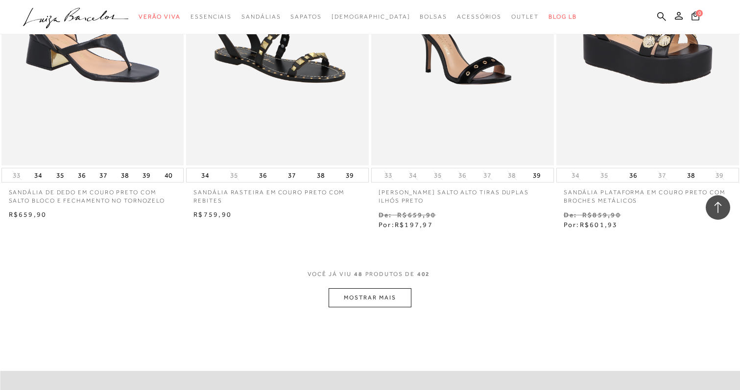
click at [383, 294] on button "MOSTRAR MAIS" at bounding box center [370, 298] width 82 height 19
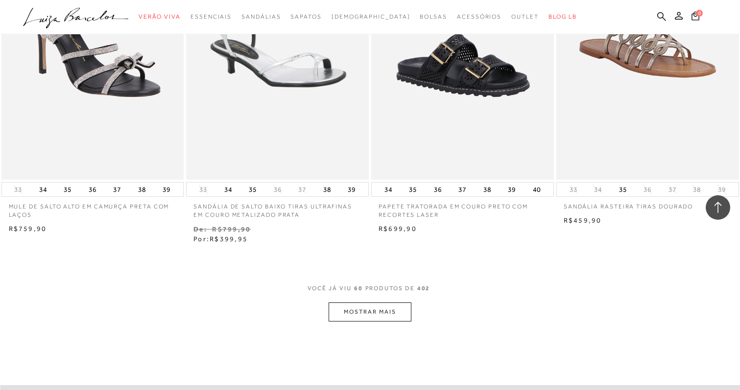
scroll to position [5090, 0]
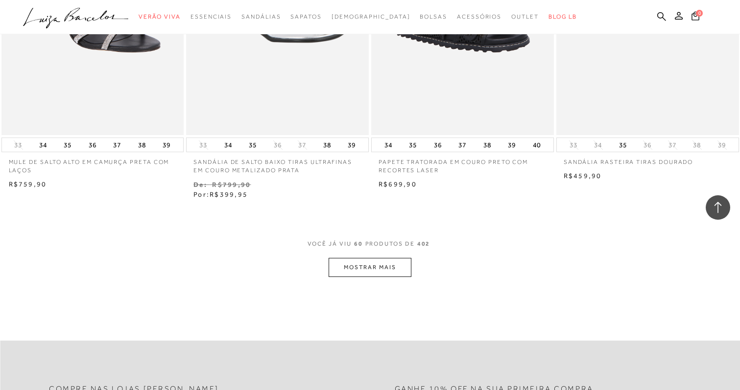
click at [393, 268] on button "MOSTRAR MAIS" at bounding box center [370, 267] width 82 height 19
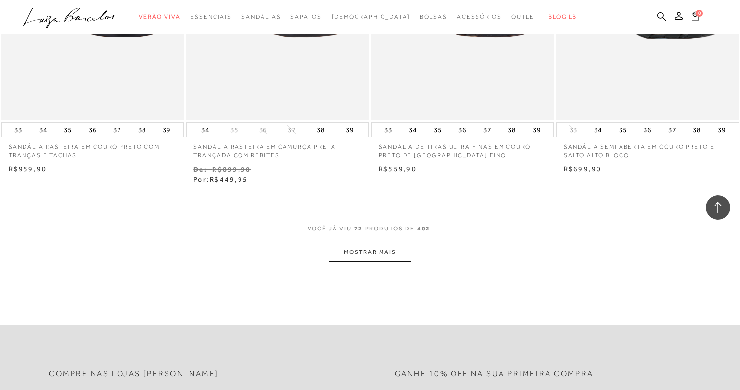
scroll to position [6236, 0]
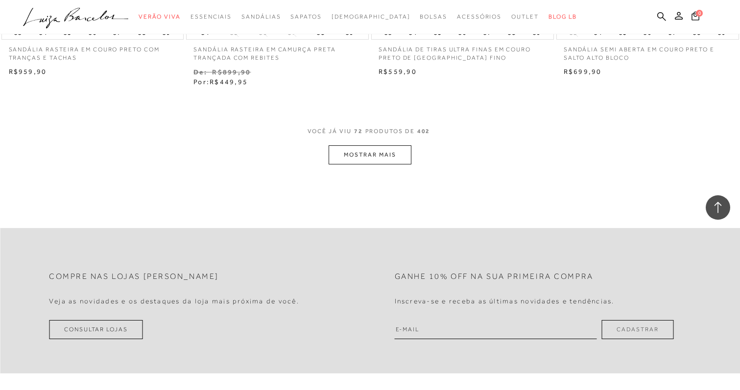
click at [371, 157] on button "MOSTRAR MAIS" at bounding box center [370, 154] width 82 height 19
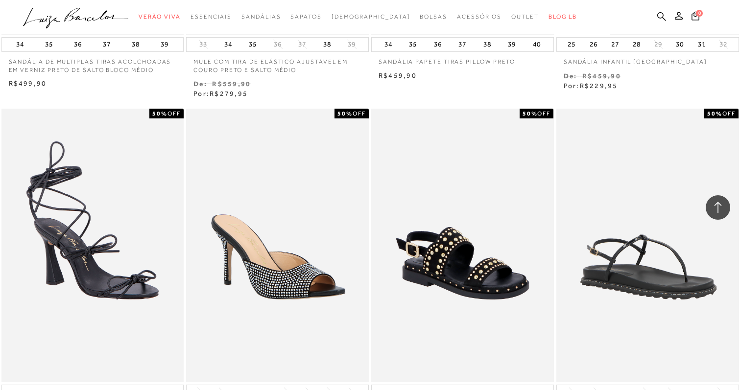
scroll to position [7251, 0]
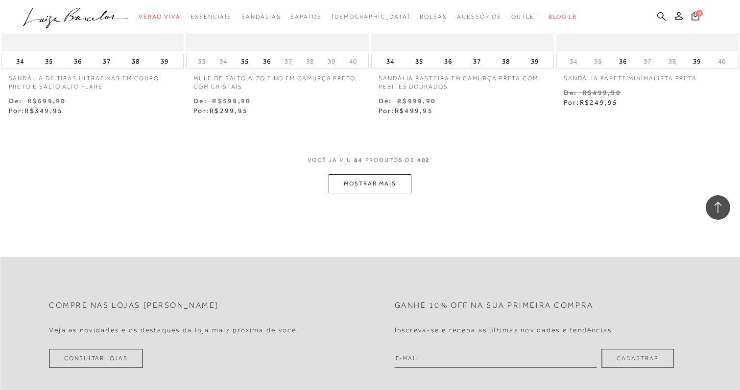
click at [372, 183] on button "MOSTRAR MAIS" at bounding box center [370, 183] width 82 height 19
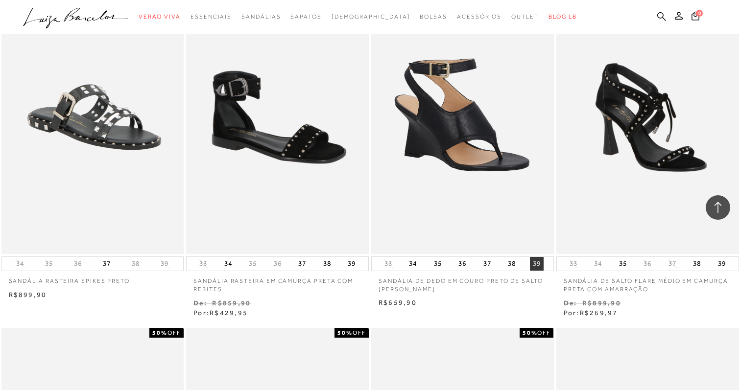
scroll to position [7768, 0]
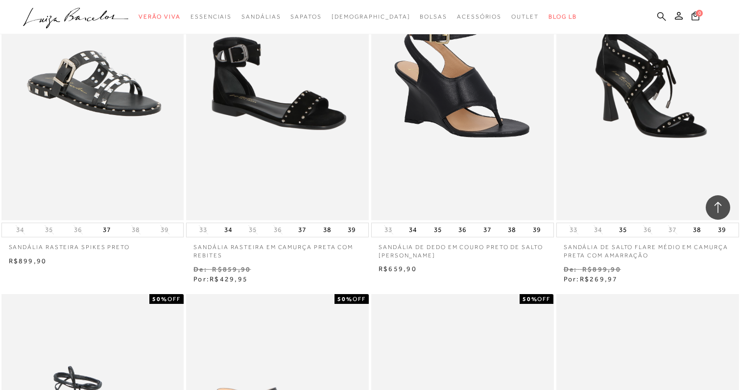
click at [661, 18] on icon at bounding box center [661, 16] width 9 height 9
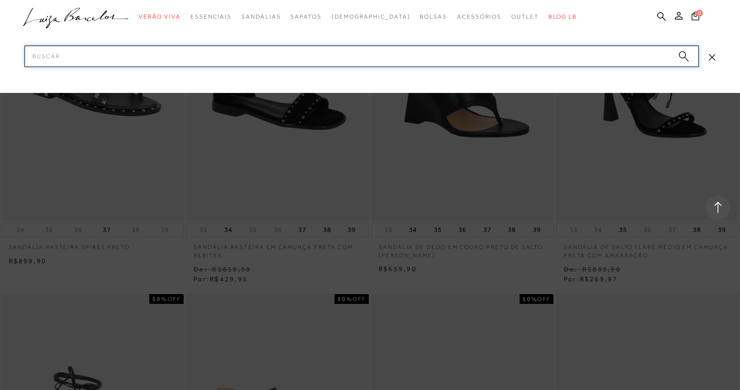
type input "d"
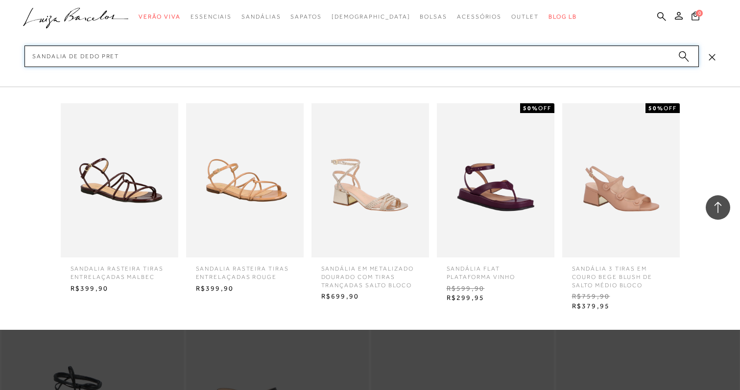
type input "sandalia de dedo preta"
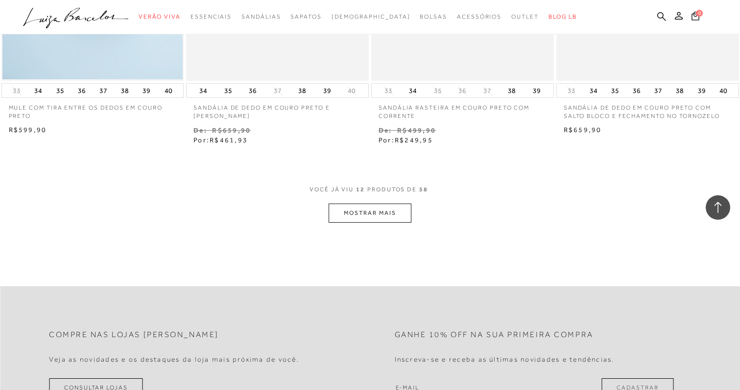
scroll to position [977, 0]
click at [384, 202] on div "VOCê JÁ VIU 12 PRODUTOS DE 58 MOSTRAR MAIS" at bounding box center [370, 203] width 740 height 37
click at [384, 207] on button "MOSTRAR MAIS" at bounding box center [370, 212] width 82 height 19
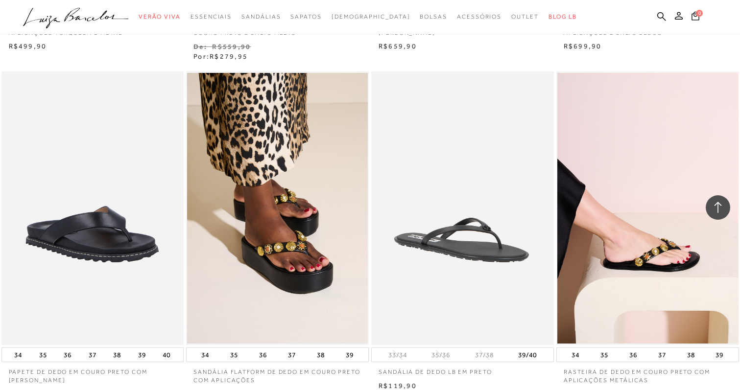
scroll to position [1966, 0]
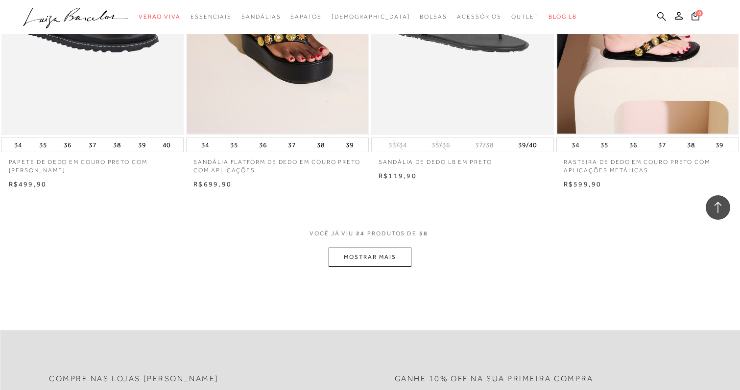
click at [399, 235] on span "PRODUTOS DE" at bounding box center [391, 234] width 49 height 8
click at [379, 247] on div "VOCê JÁ VIU 24 PRODUTOS DE 58" at bounding box center [370, 239] width 121 height 18
click at [380, 251] on button "MOSTRAR MAIS" at bounding box center [370, 257] width 82 height 19
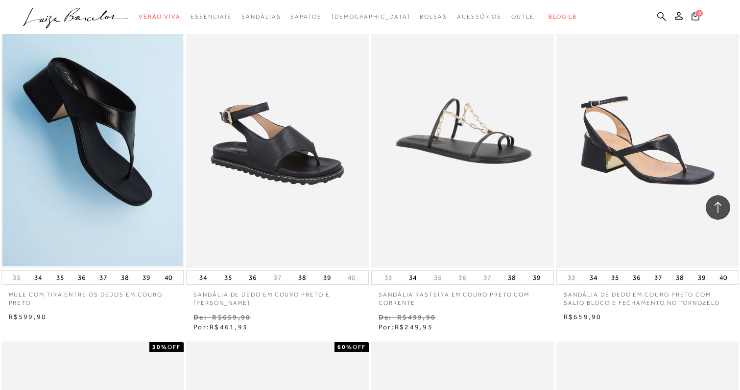
scroll to position [0, 0]
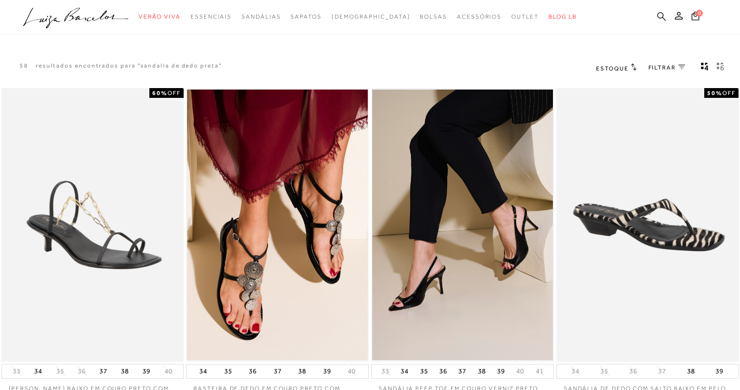
click at [657, 13] on icon at bounding box center [661, 16] width 9 height 9
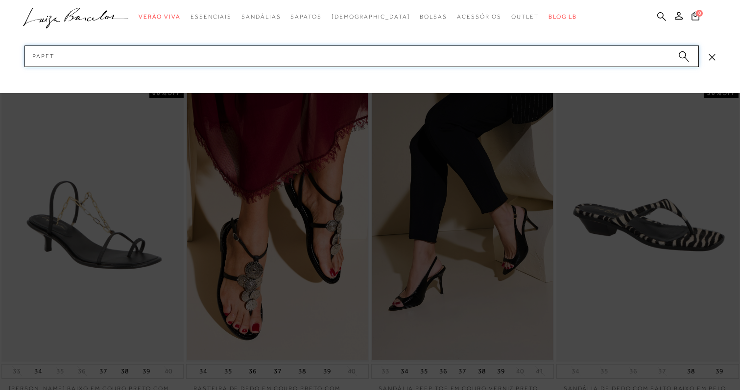
type input "papete"
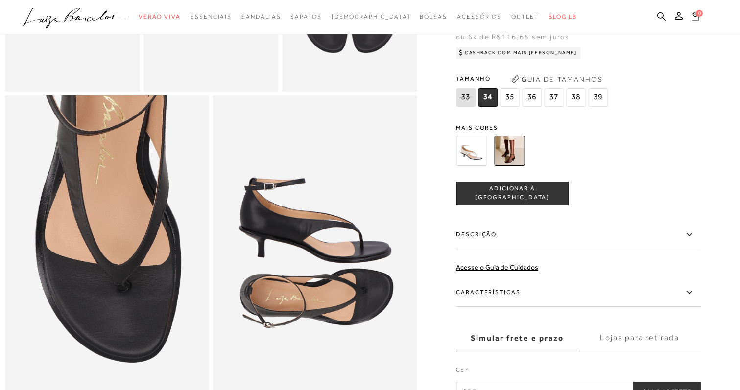
scroll to position [649, 0]
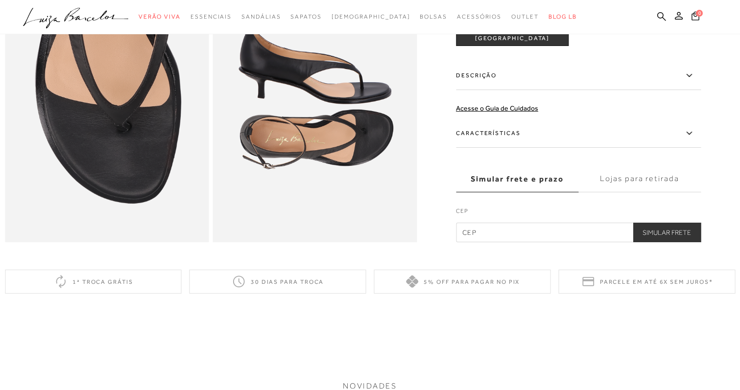
click at [515, 90] on label "Descrição" at bounding box center [578, 76] width 245 height 28
click at [0, 0] on input "Descrição" at bounding box center [0, 0] width 0 height 0
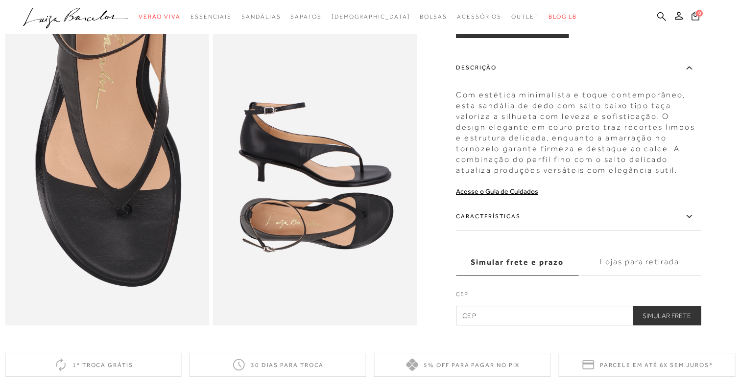
scroll to position [557, 0]
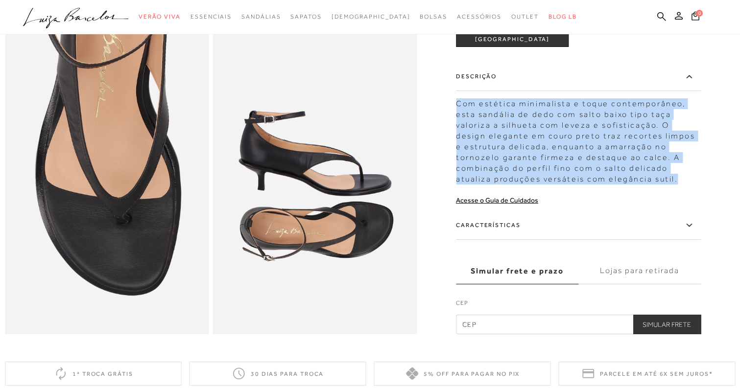
drag, startPoint x: 461, startPoint y: 119, endPoint x: 682, endPoint y: 202, distance: 236.6
click at [682, 202] on div "SANDÁLIA DE DEDO EM COURO PRETO COM SALTO BAIXO CÓD: 136800331 × É necessário s…" at bounding box center [578, 70] width 245 height 527
copy div "Com estética minimalista e toque contemporâneo, esta sandália de dedo com salto…"
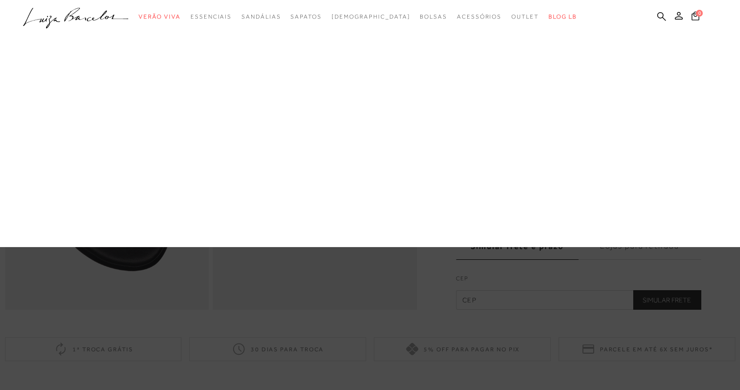
scroll to position [640, 0]
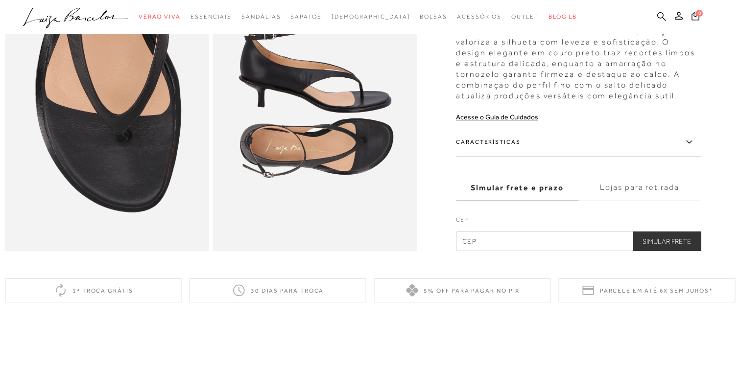
click at [546, 157] on label "Características" at bounding box center [578, 142] width 245 height 28
click at [0, 0] on input "Características" at bounding box center [0, 0] width 0 height 0
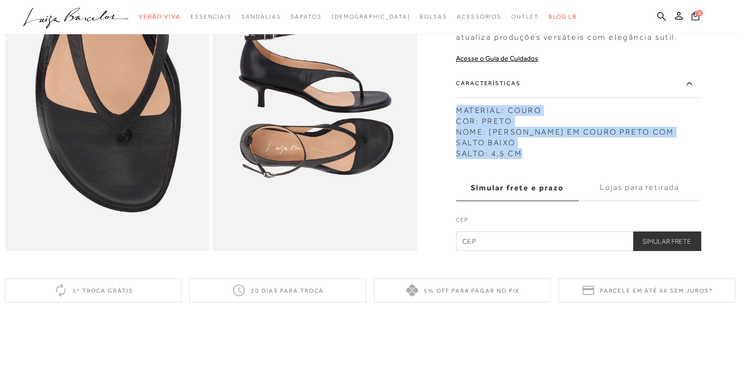
drag, startPoint x: 462, startPoint y: 124, endPoint x: 544, endPoint y: 171, distance: 94.6
click at [544, 159] on div "MATERIAL: COURO COR: PRETO NOME: SANDÁLIA DE DEDO EM COURO PRETO COM SALTO BAIX…" at bounding box center [578, 129] width 245 height 59
copy div "MATERIAL: COURO COR: PRETO NOME: SANDÁLIA DE DEDO EM COURO PRETO COM SALTO BAIX…"
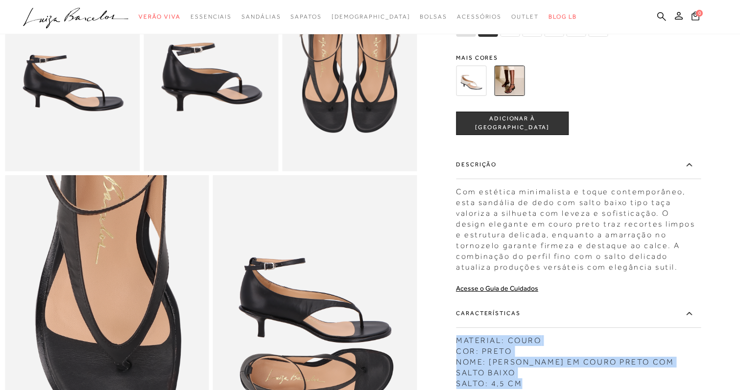
scroll to position [294, 0]
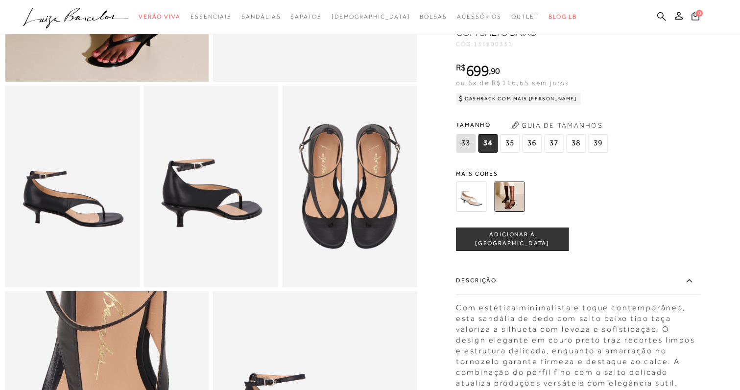
click at [500, 64] on div "SANDÁLIA DE DEDO EM COURO PRETO COM SALTO BAIXO CÓD: 136800331 × É necessário s…" at bounding box center [578, 305] width 245 height 586
click at [497, 48] on span "136800331" at bounding box center [493, 44] width 39 height 7
copy span "136800331"
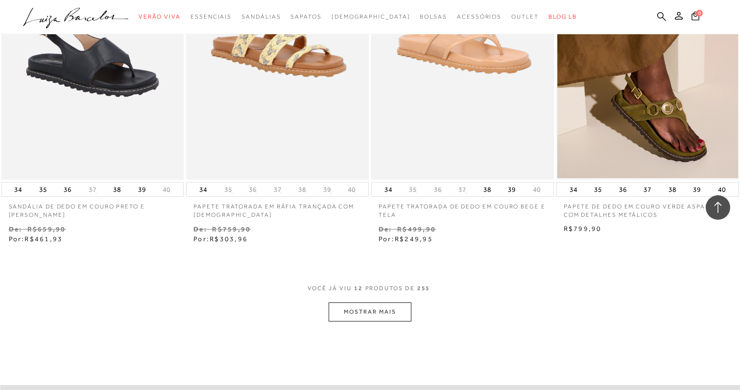
scroll to position [858, 0]
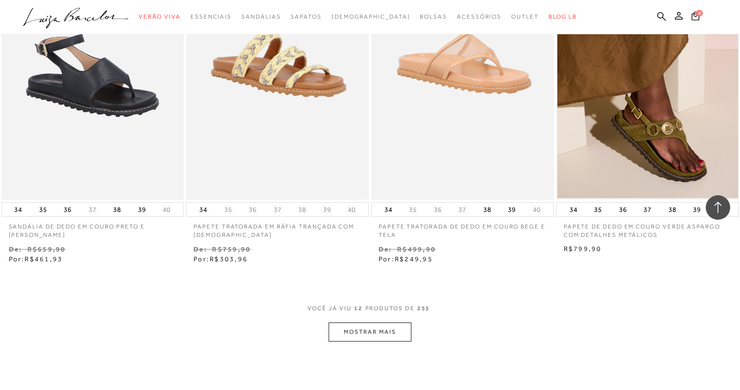
click at [385, 320] on div "VOCê JÁ VIU 12 PRODUTOS DE 255" at bounding box center [370, 314] width 125 height 18
click at [407, 321] on div "VOCê JÁ VIU 12 PRODUTOS DE 255" at bounding box center [370, 314] width 125 height 18
click at [384, 335] on button "MOSTRAR MAIS" at bounding box center [370, 332] width 82 height 19
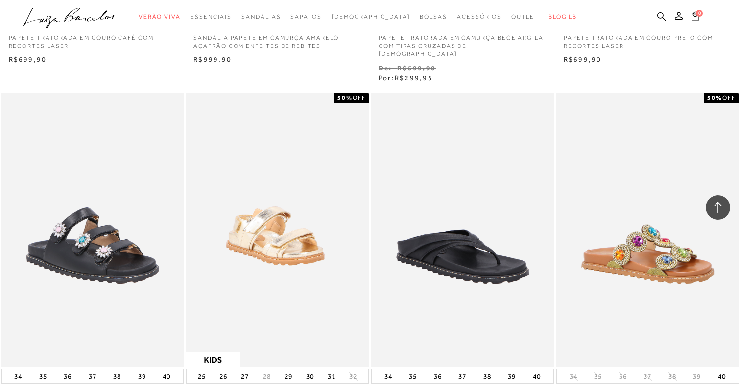
scroll to position [1891, 0]
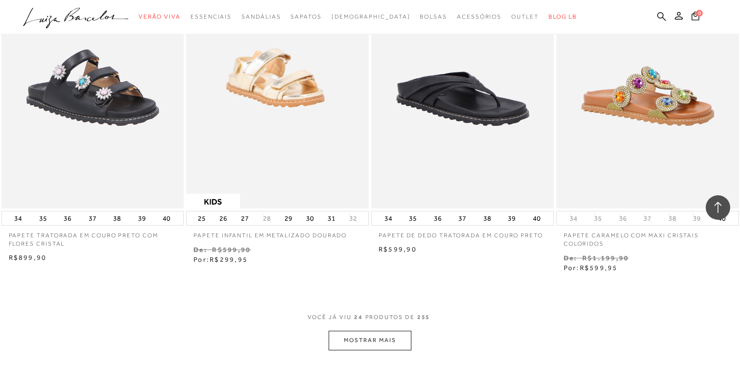
click at [371, 331] on button "MOSTRAR MAIS" at bounding box center [370, 340] width 82 height 19
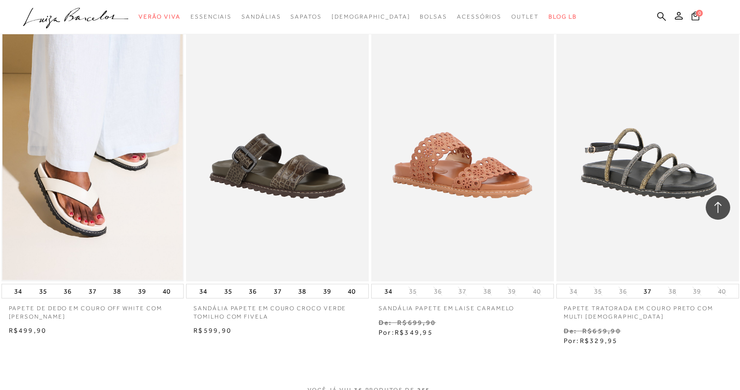
scroll to position [2963, 0]
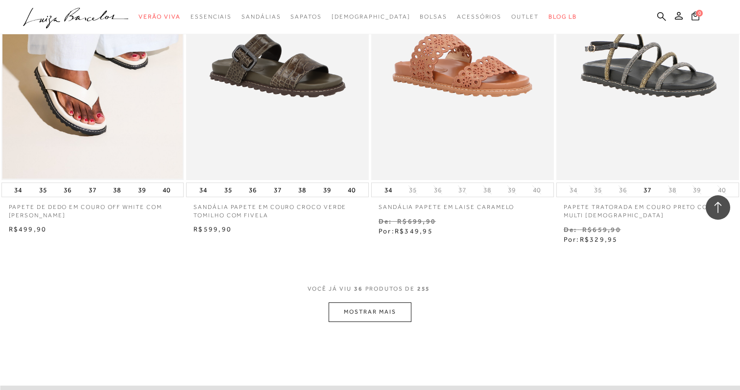
click at [368, 310] on button "MOSTRAR MAIS" at bounding box center [370, 312] width 82 height 19
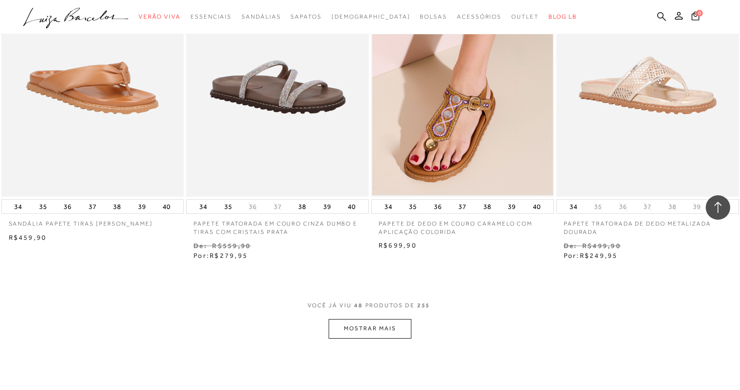
scroll to position [4060, 0]
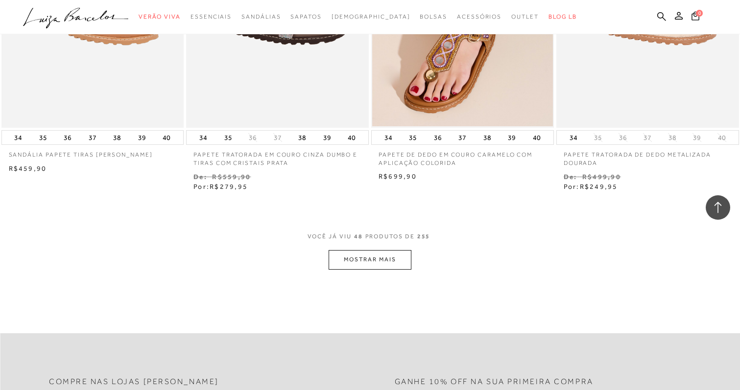
click at [402, 250] on button "MOSTRAR MAIS" at bounding box center [370, 259] width 82 height 19
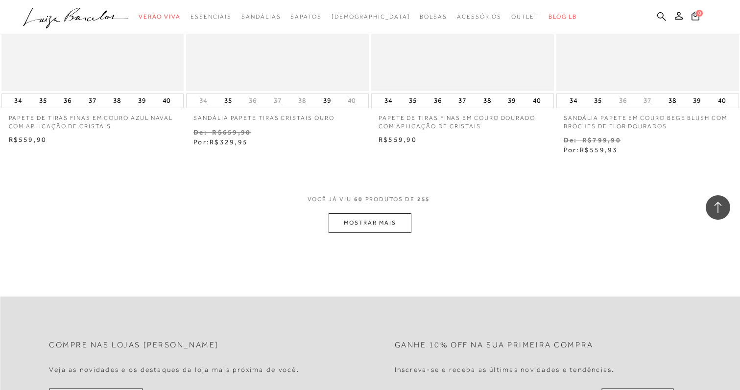
scroll to position [5142, 0]
click at [354, 195] on div "VOCê JÁ VIU 60 PRODUTOS DE 255" at bounding box center [370, 202] width 125 height 18
click at [377, 219] on button "MOSTRAR MAIS" at bounding box center [370, 221] width 82 height 19
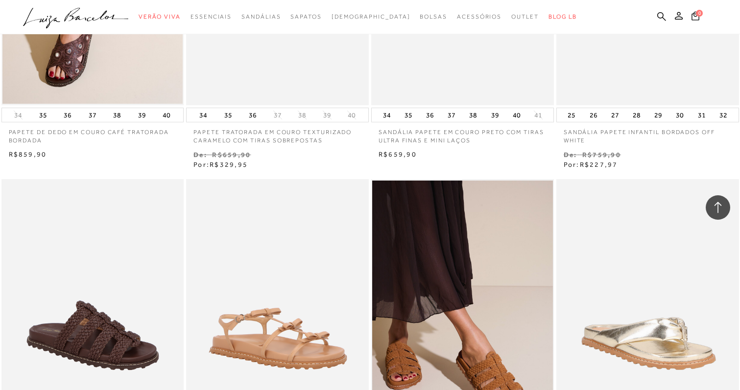
scroll to position [5475, 0]
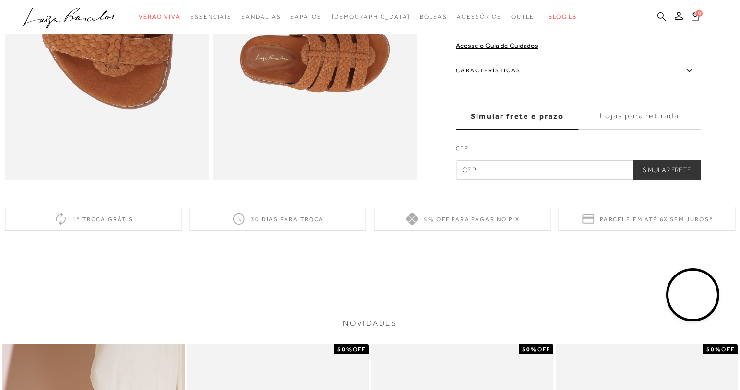
scroll to position [615, 0]
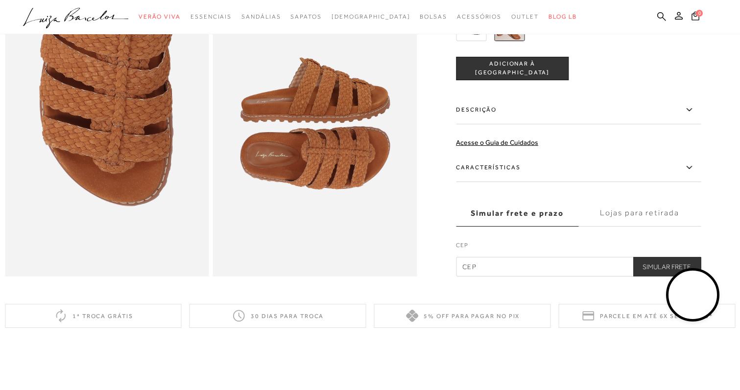
click at [492, 122] on label "Descrição" at bounding box center [578, 110] width 245 height 28
click at [0, 0] on input "Descrição" at bounding box center [0, 0] width 0 height 0
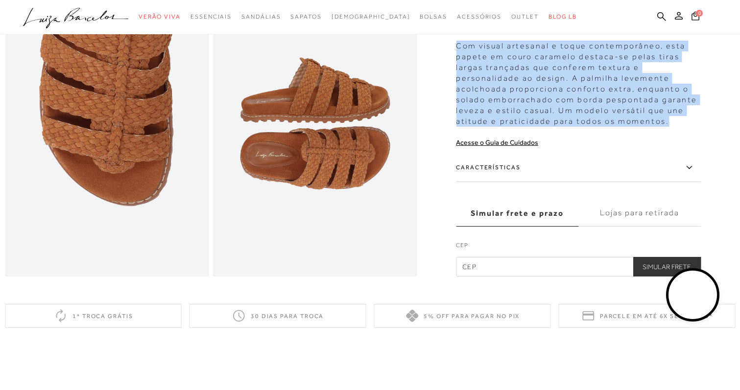
drag, startPoint x: 460, startPoint y: 61, endPoint x: 693, endPoint y: 134, distance: 244.0
click at [693, 127] on div "Com visual artesanal e toque contemporâneo, esta papete em couro caramelo desta…" at bounding box center [578, 81] width 245 height 91
copy div "Com visual artesanal e toque contemporâneo, esta papete em couro caramelo desta…"
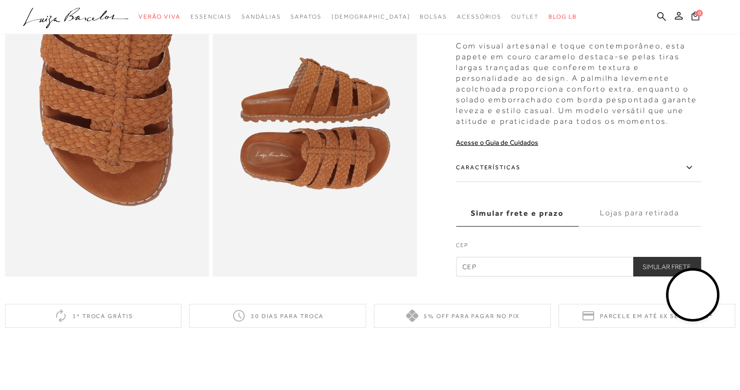
click at [500, 178] on label "Características" at bounding box center [578, 168] width 245 height 28
click at [0, 0] on input "Características" at bounding box center [0, 0] width 0 height 0
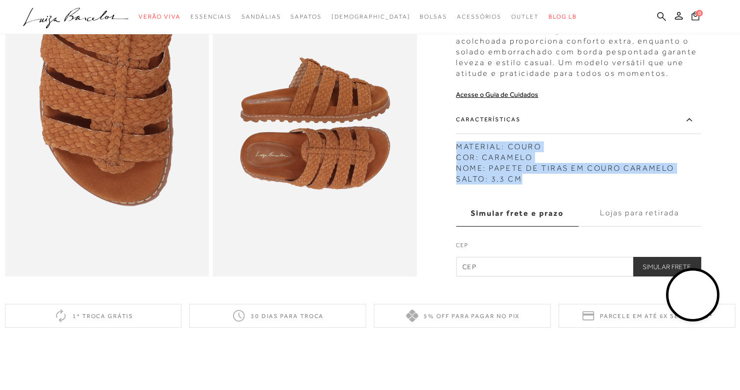
drag, startPoint x: 461, startPoint y: 163, endPoint x: 548, endPoint y: 197, distance: 93.2
copy div "MATERIAL: COURO COR: CARAMELO NOME: PAPETE DE TIRAS EM COURO CARAMELO SALTO: 3,…"
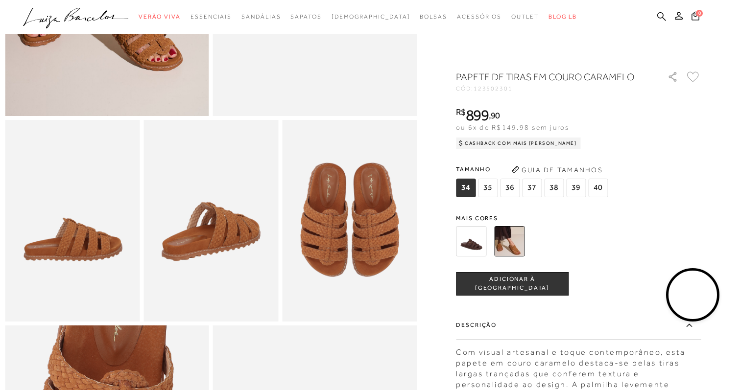
scroll to position [119, 0]
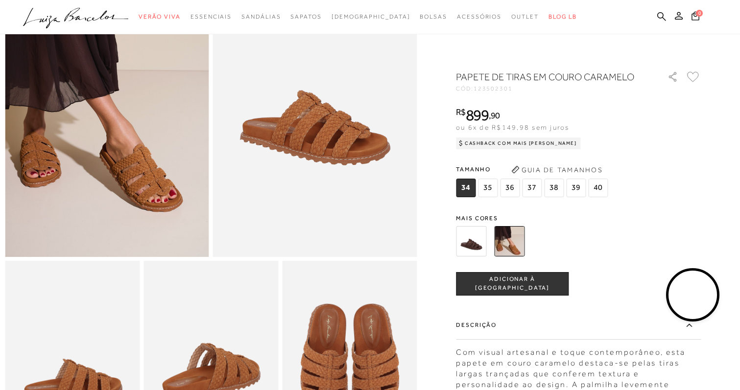
click at [492, 89] on span "123502301" at bounding box center [493, 88] width 39 height 7
copy span "123502301"
